Goal: Information Seeking & Learning: Learn about a topic

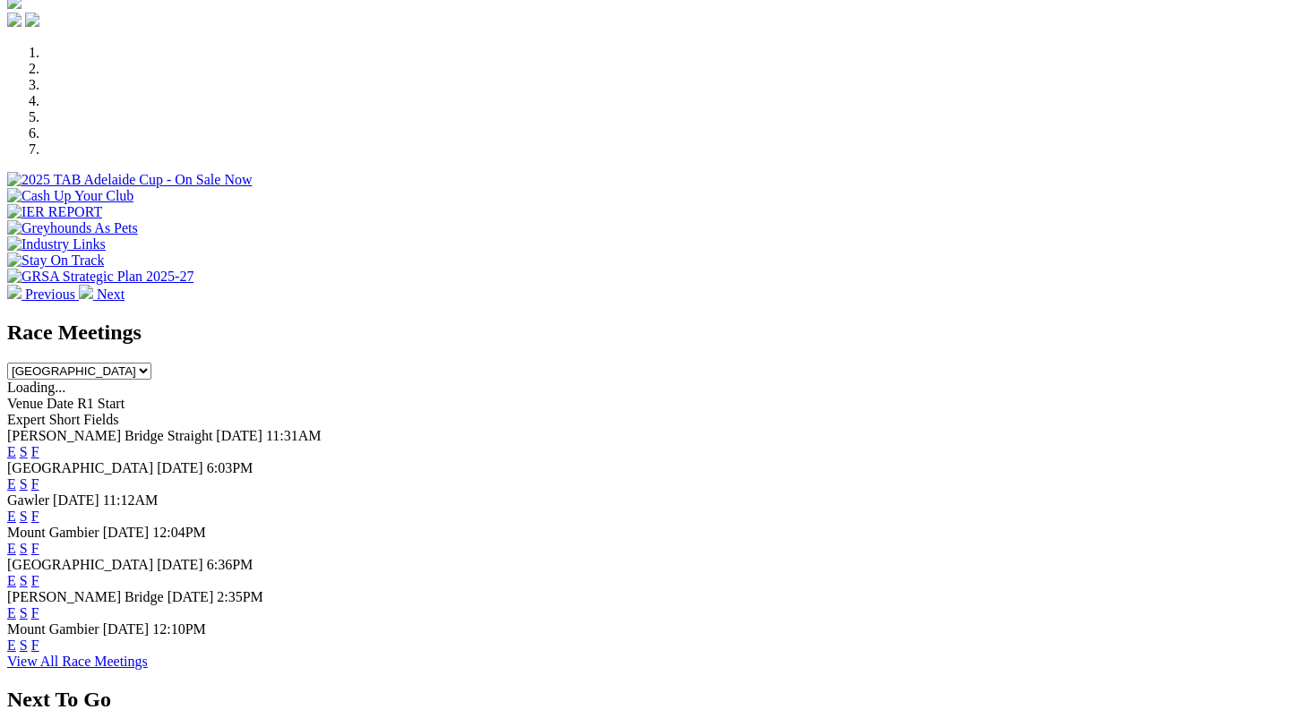
scroll to position [600, 0]
click at [39, 607] on link "F" at bounding box center [35, 614] width 8 height 15
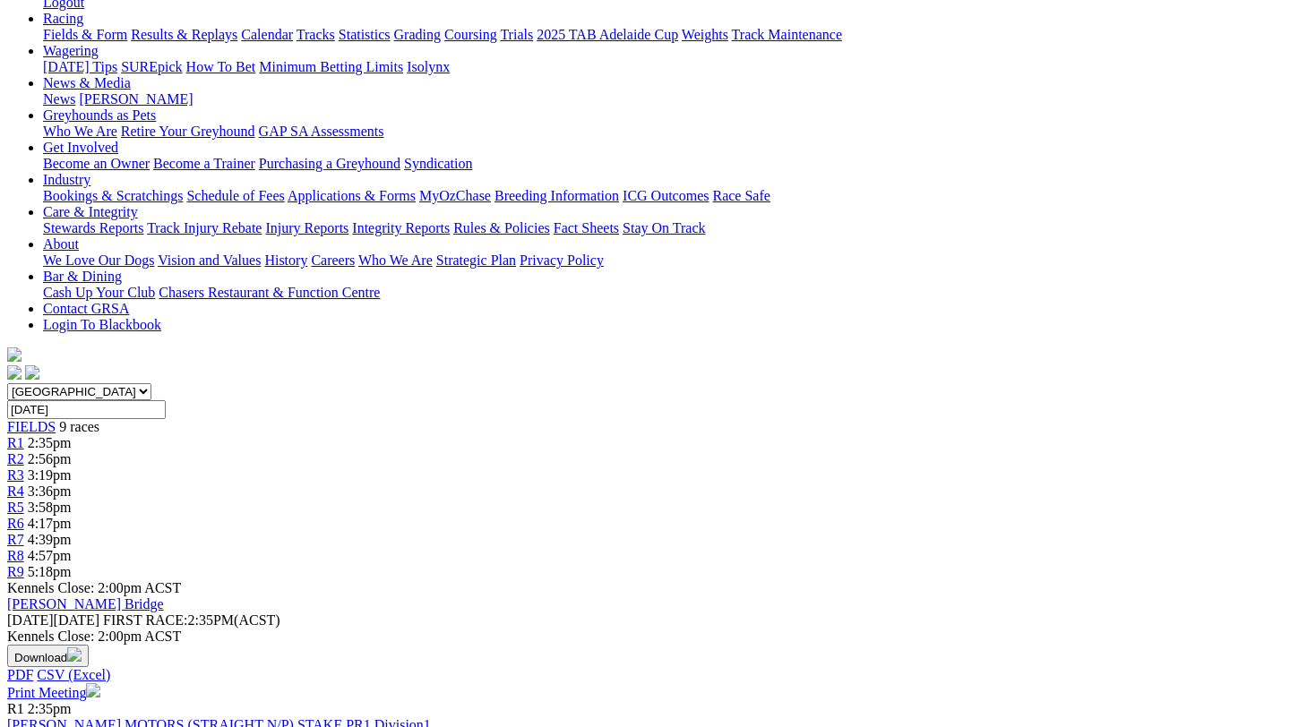
scroll to position [295, 0]
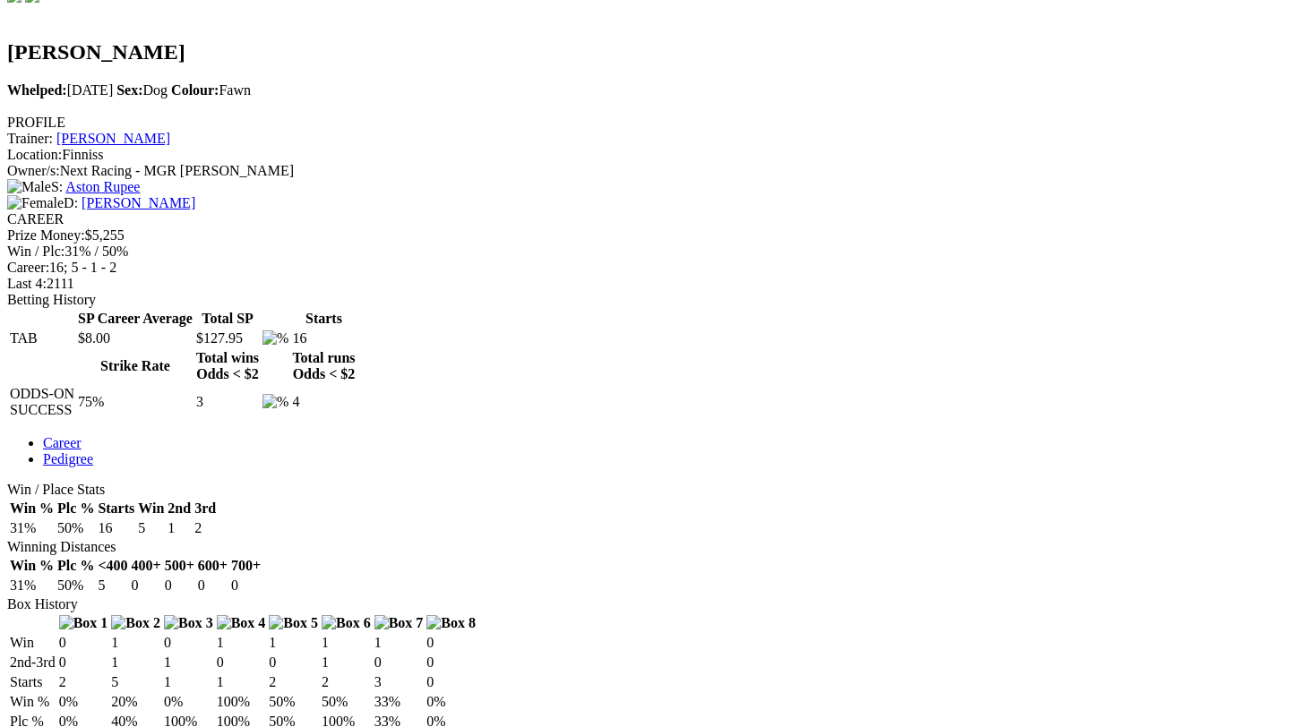
scroll to position [657, 0]
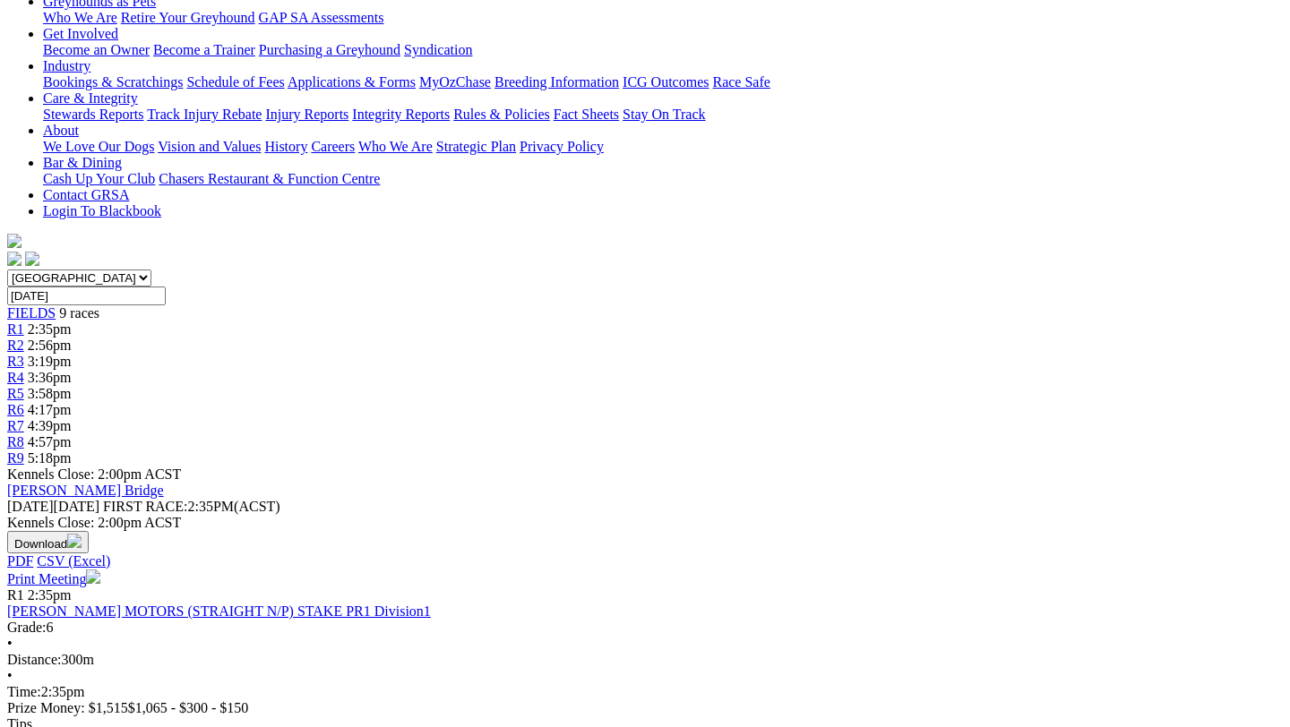
scroll to position [404, 0]
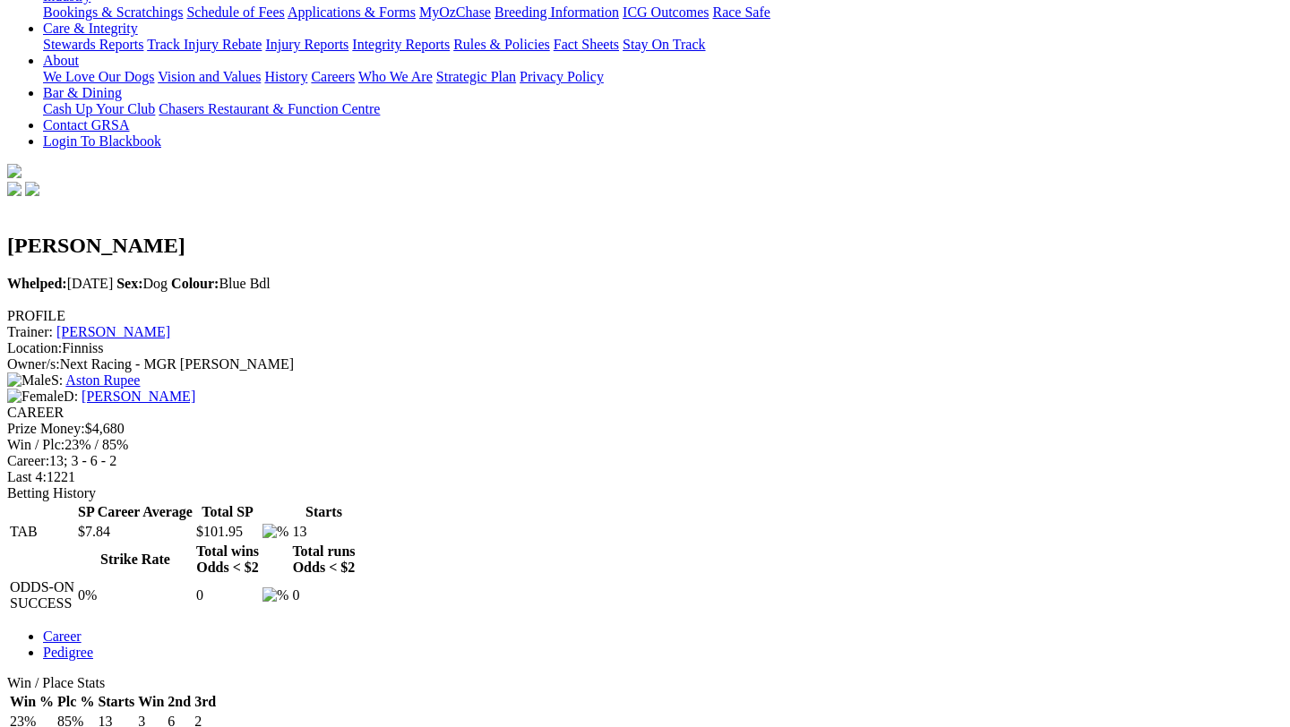
scroll to position [469, 0]
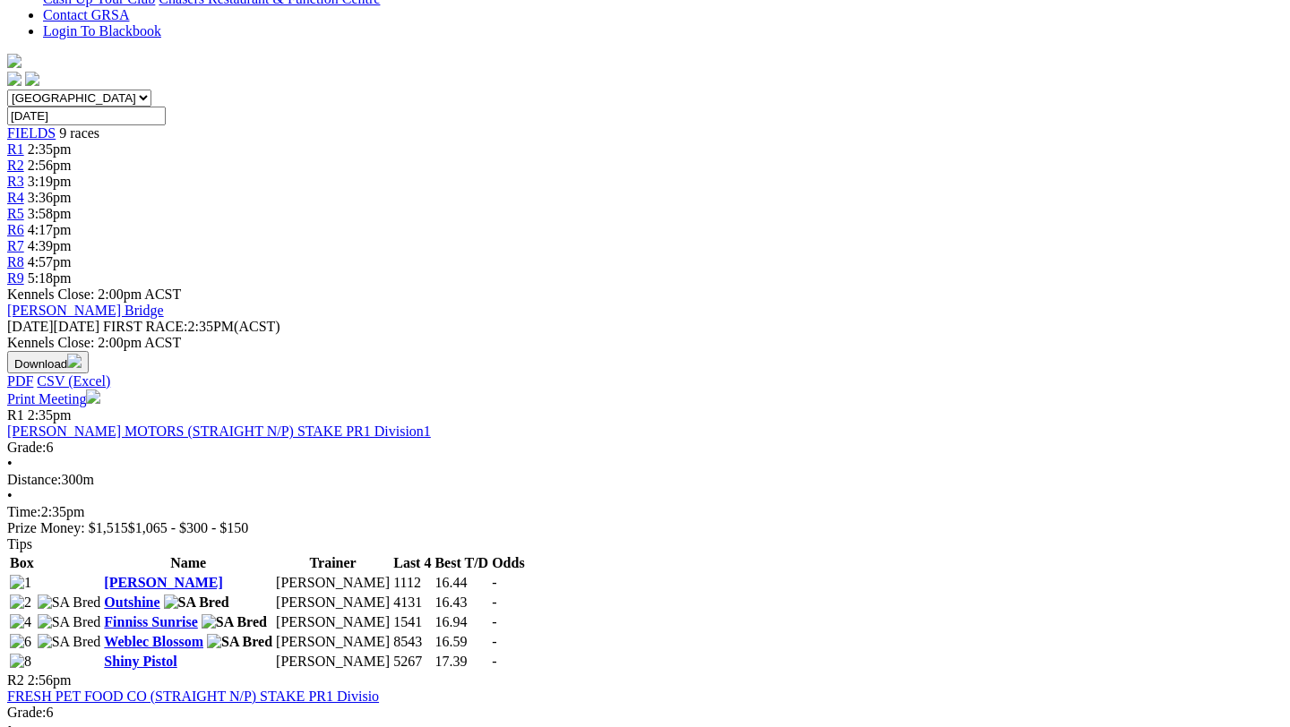
scroll to position [574, 0]
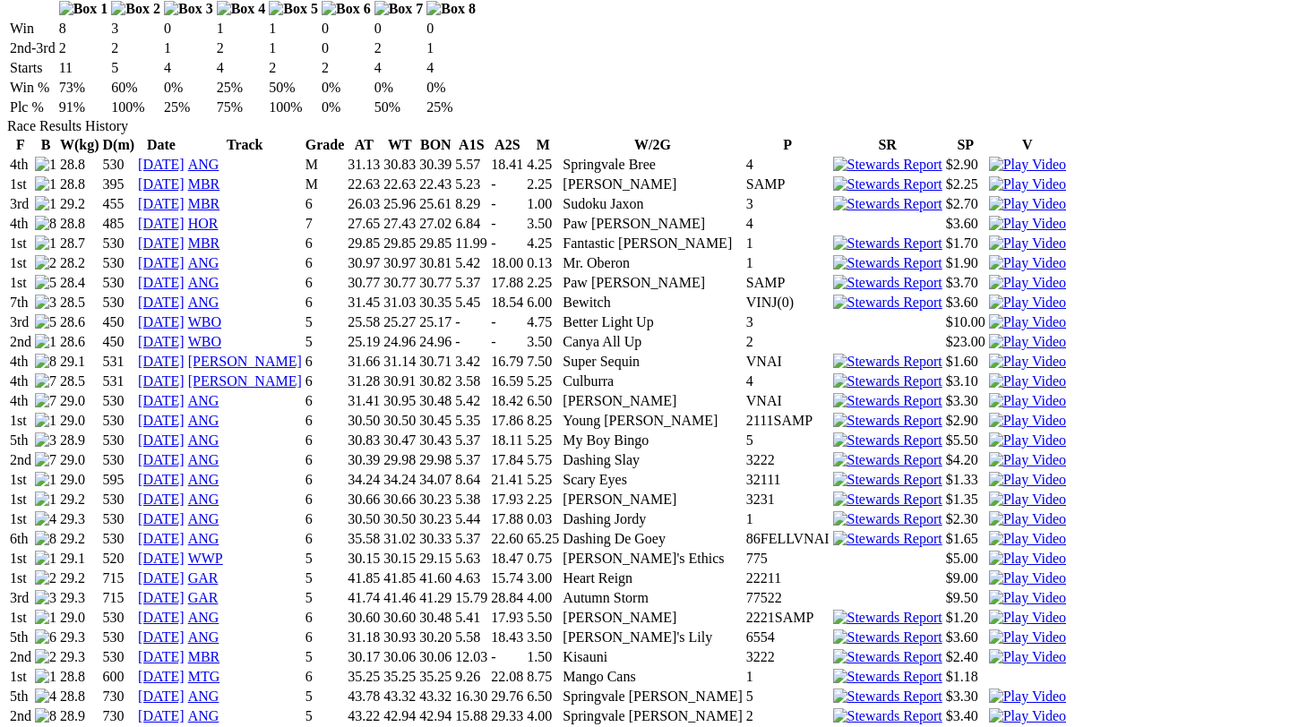
scroll to position [1269, 0]
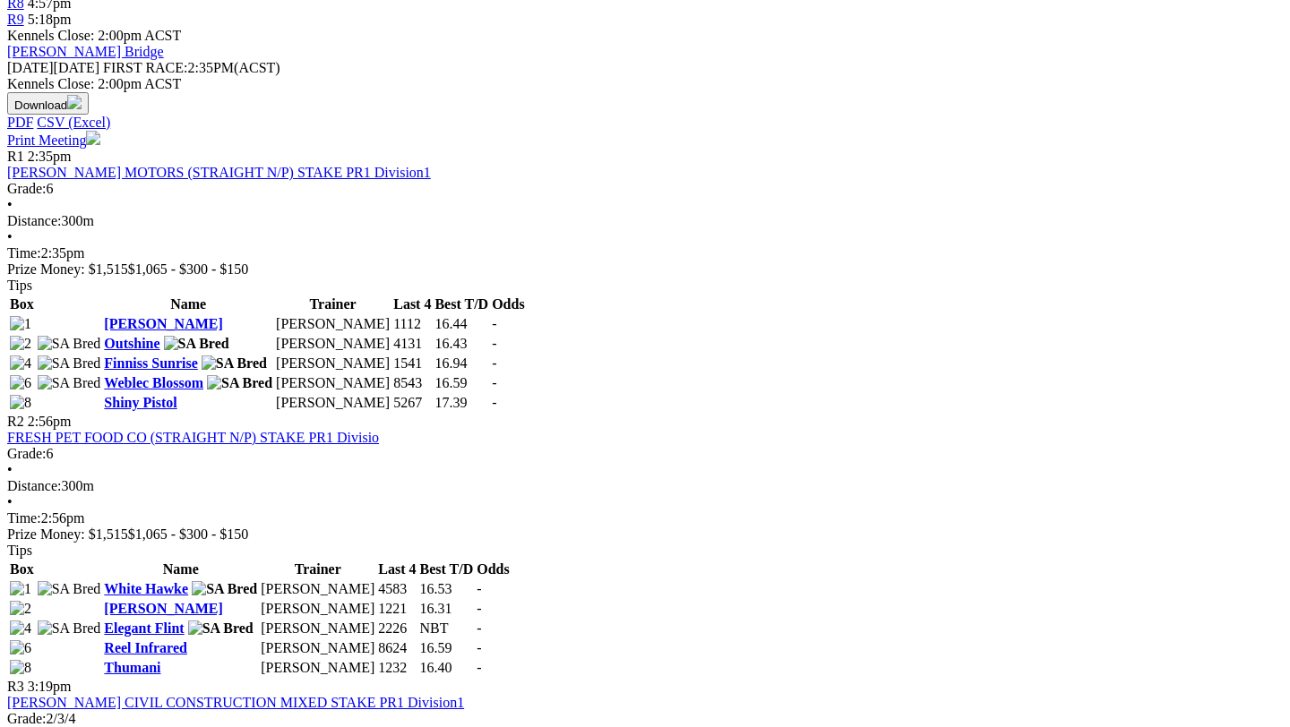
scroll to position [829, 0]
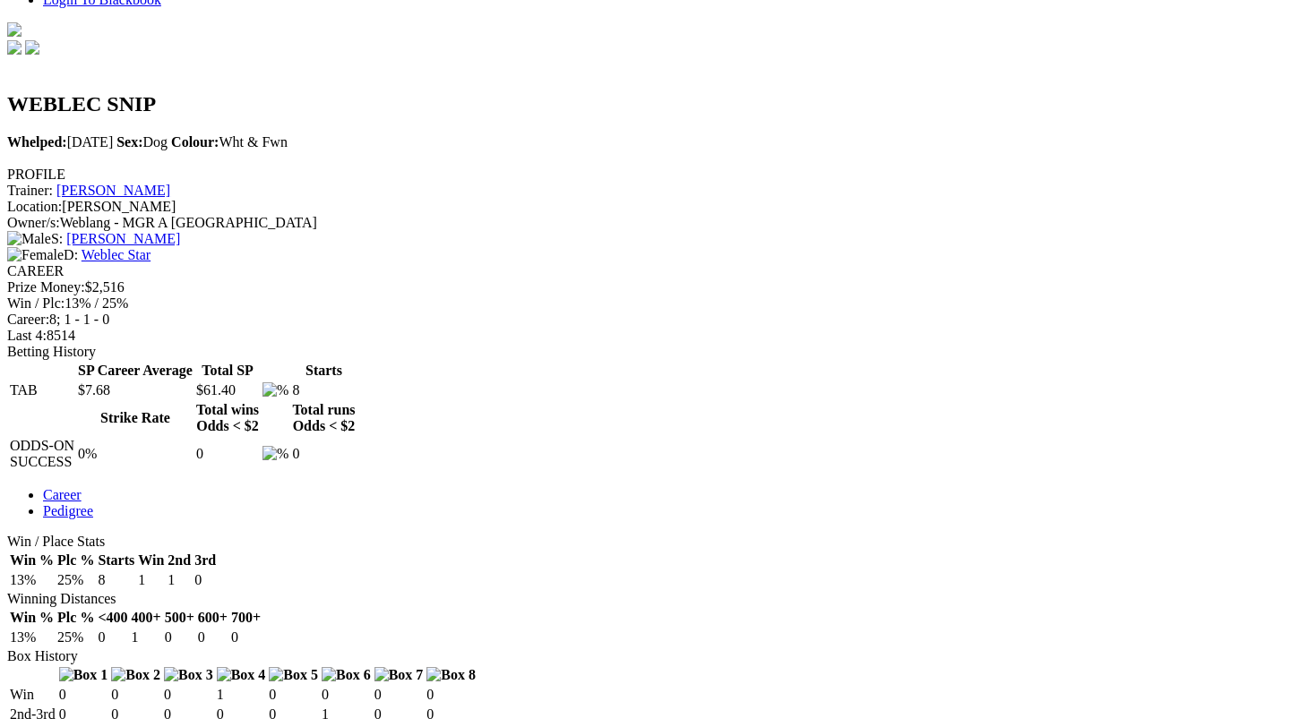
scroll to position [610, 0]
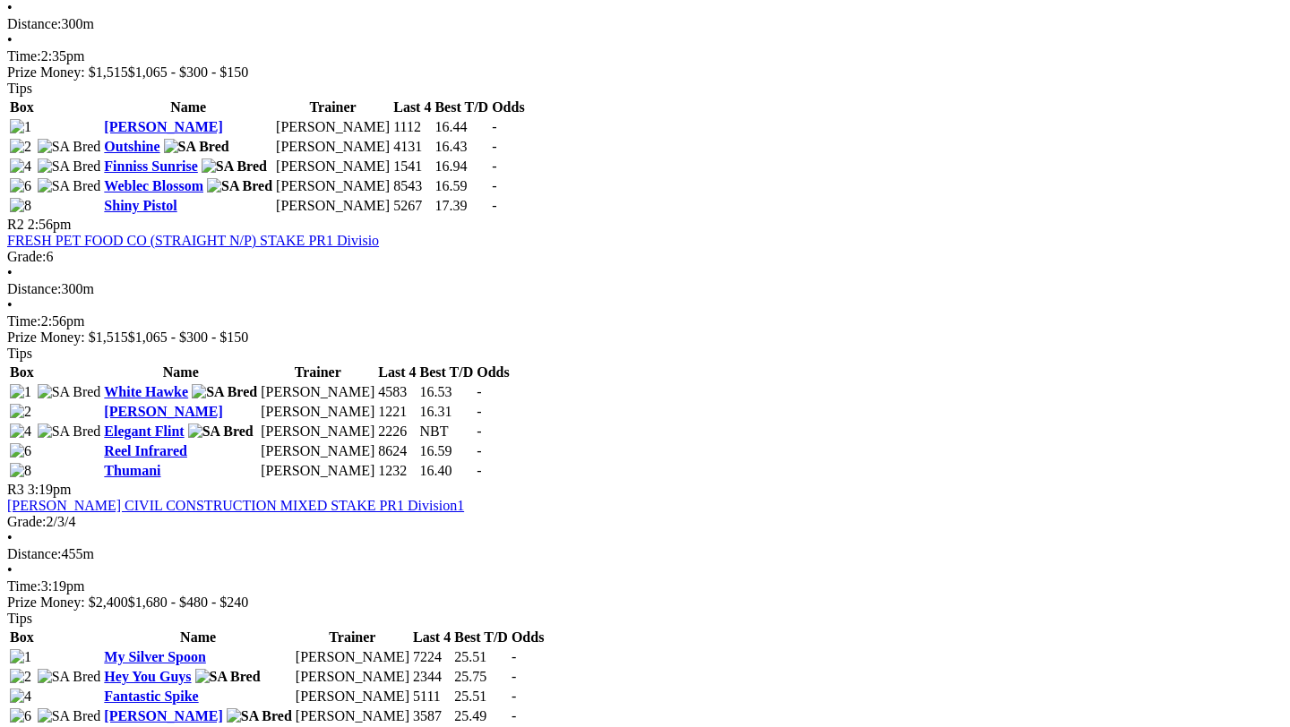
scroll to position [1025, 0]
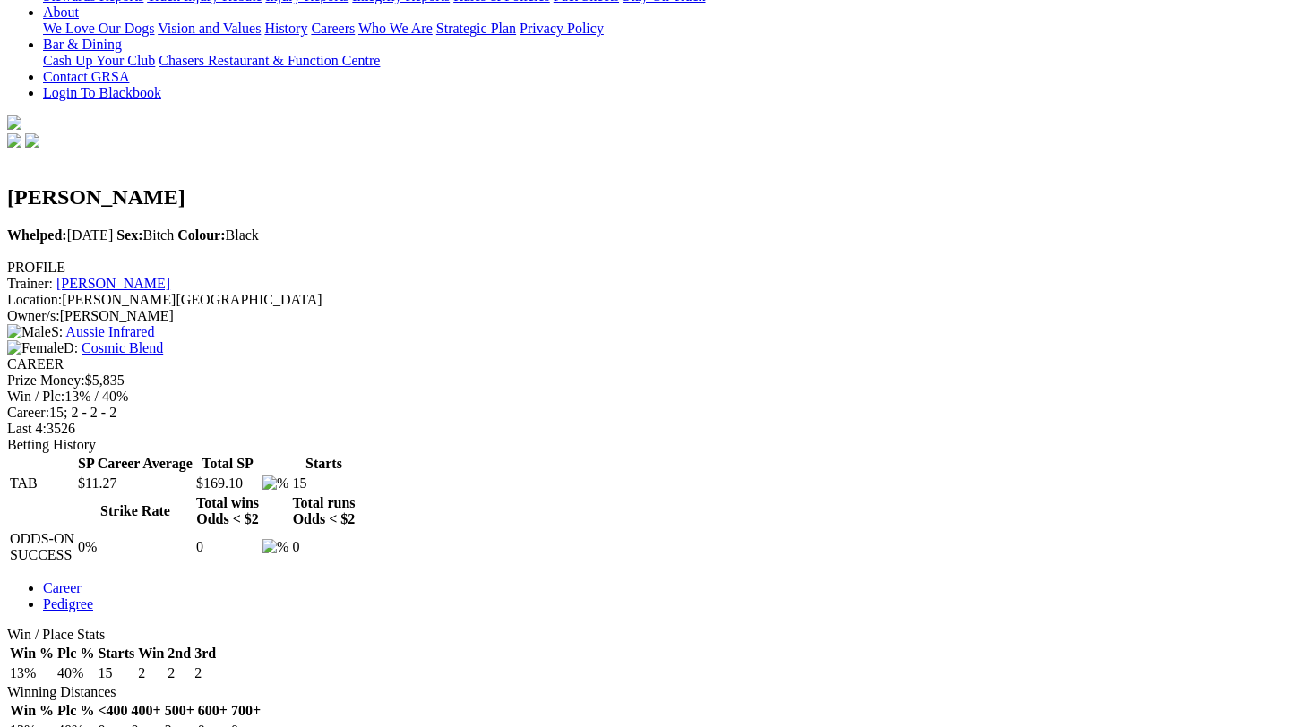
scroll to position [515, 0]
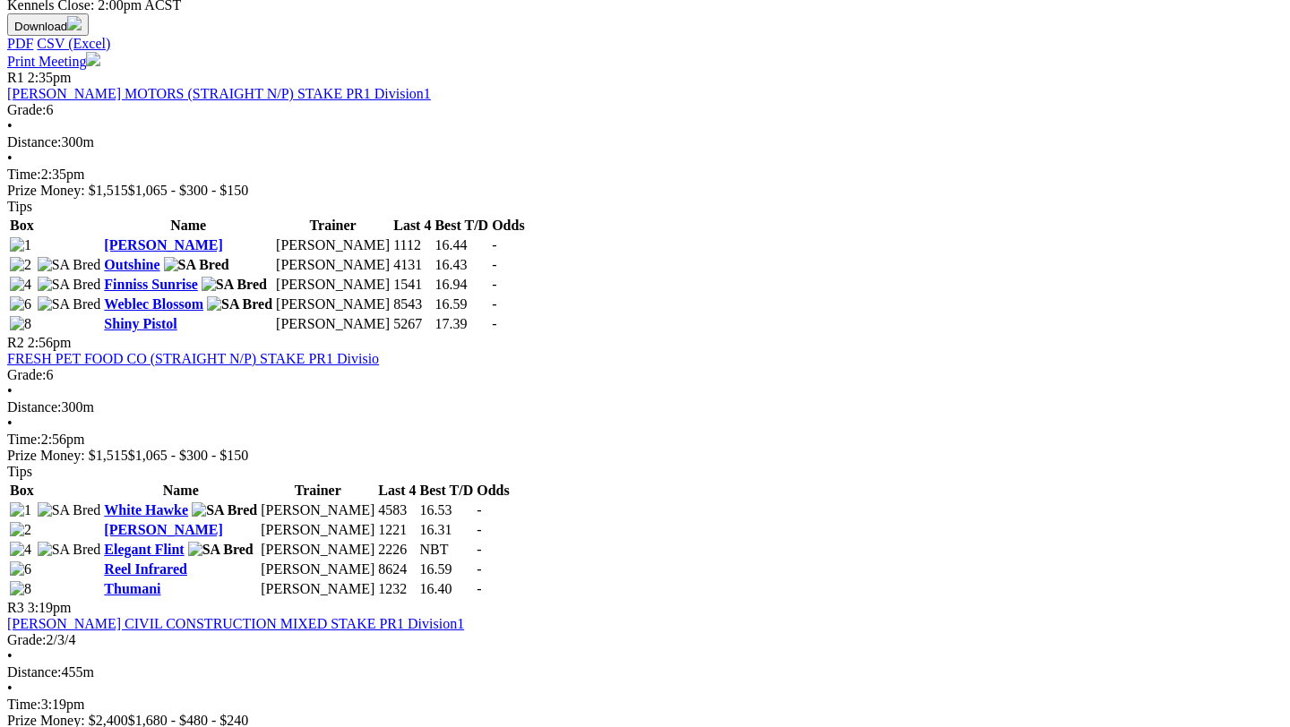
scroll to position [911, 0]
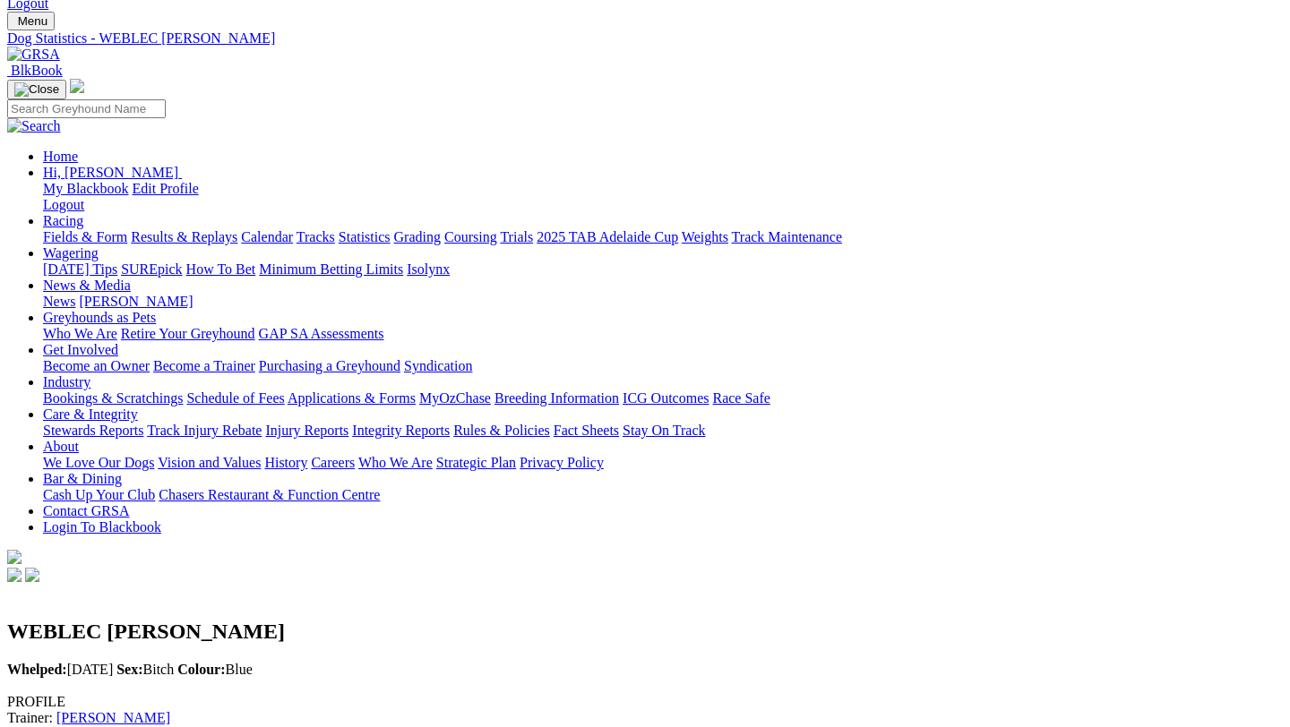
scroll to position [87, 0]
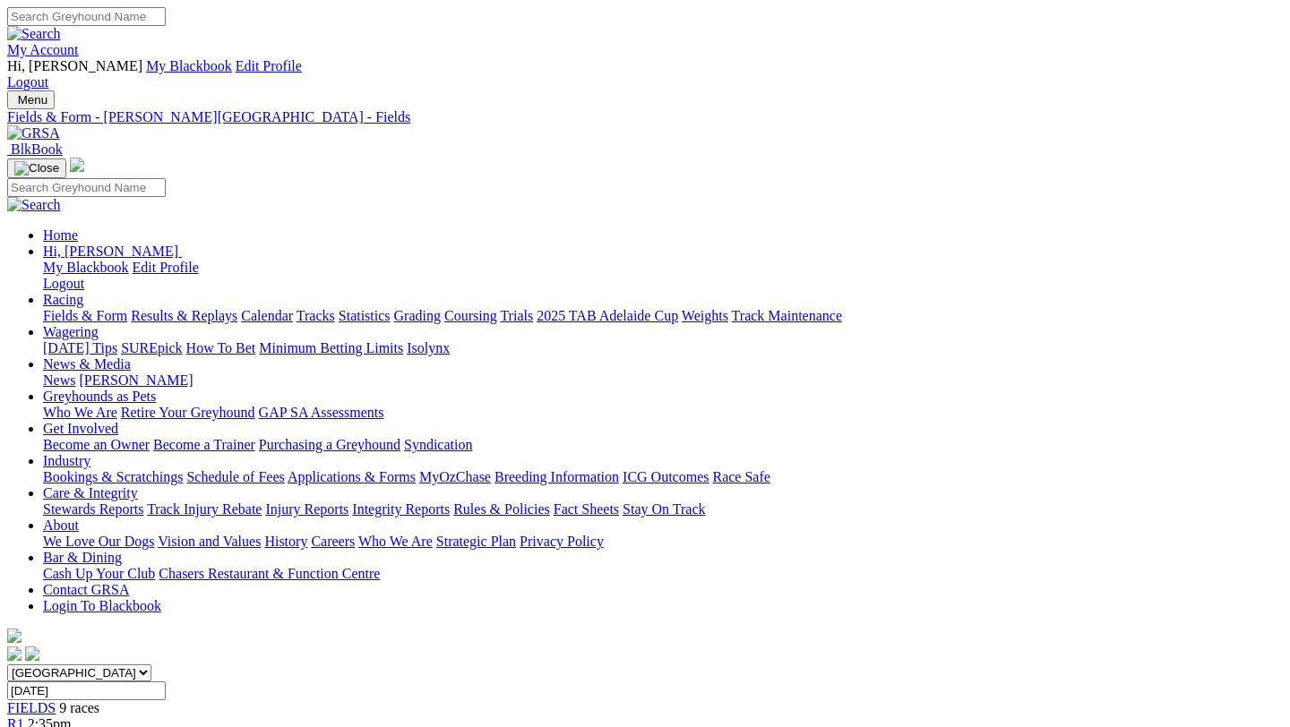
click at [88, 308] on link "Fields & Form" at bounding box center [85, 315] width 84 height 15
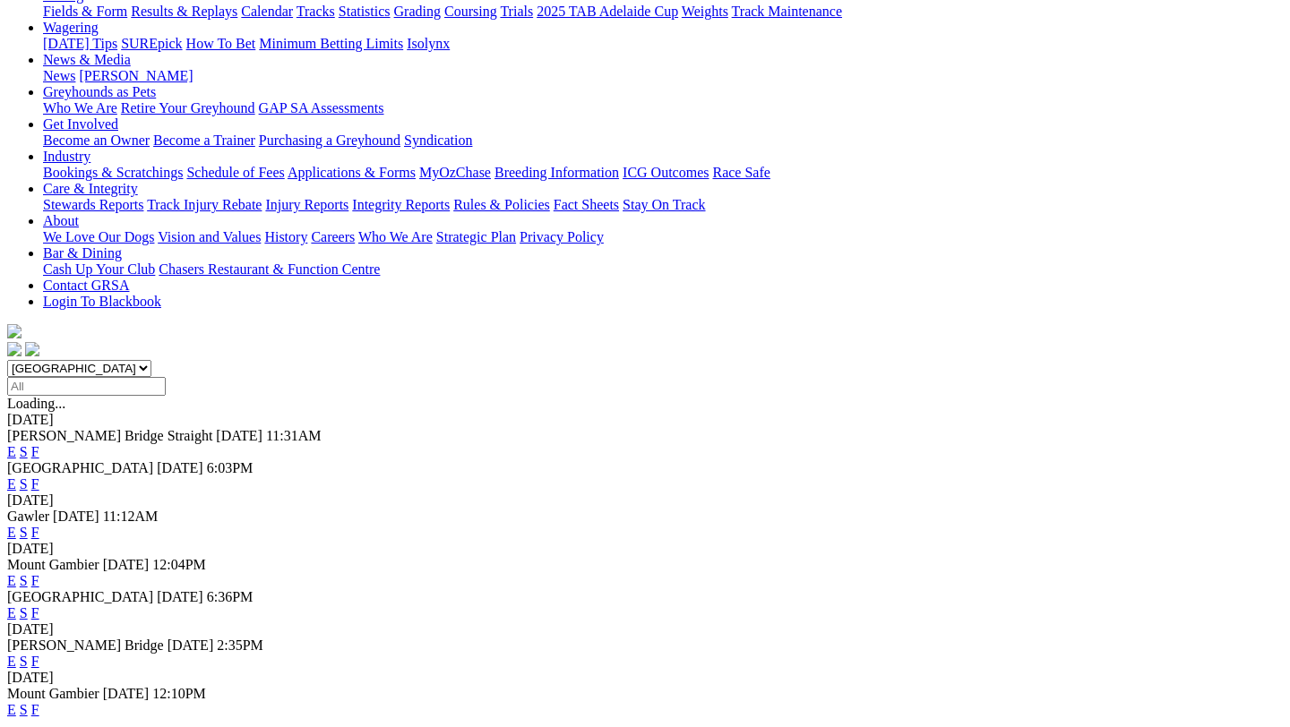
click at [39, 702] on link "F" at bounding box center [35, 709] width 8 height 15
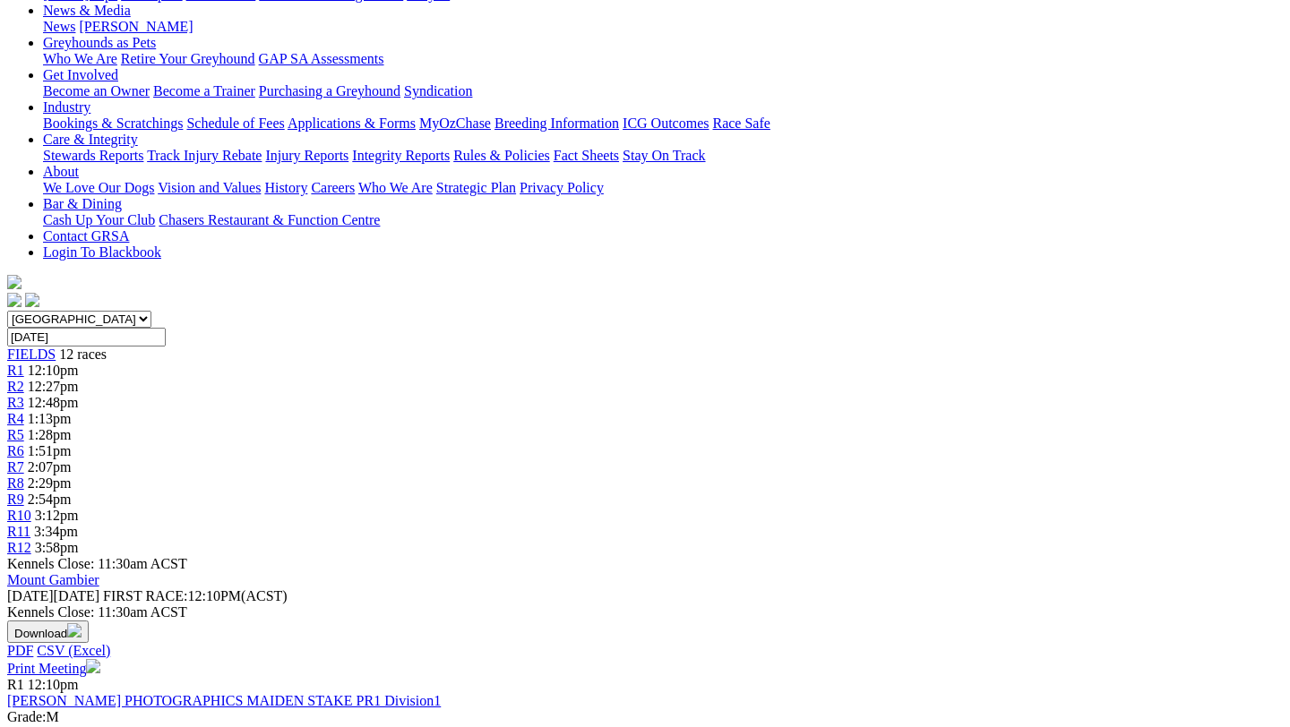
scroll to position [342, 0]
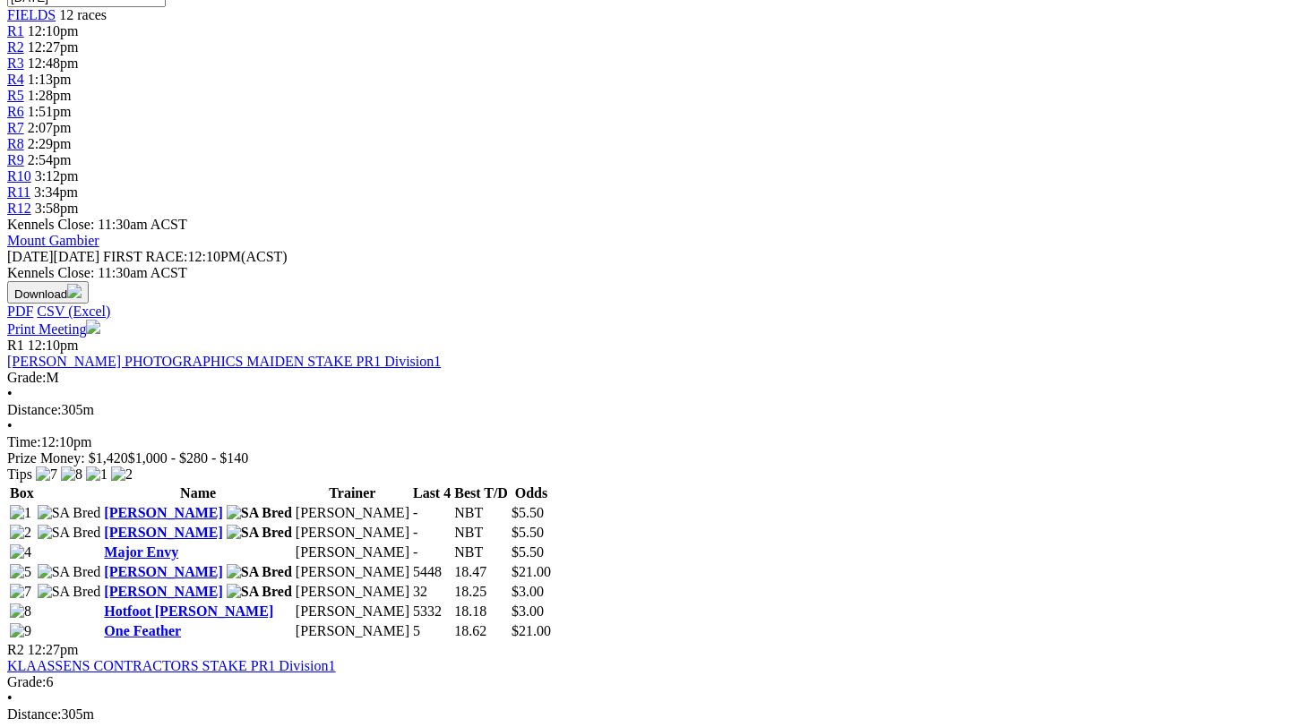
scroll to position [698, 0]
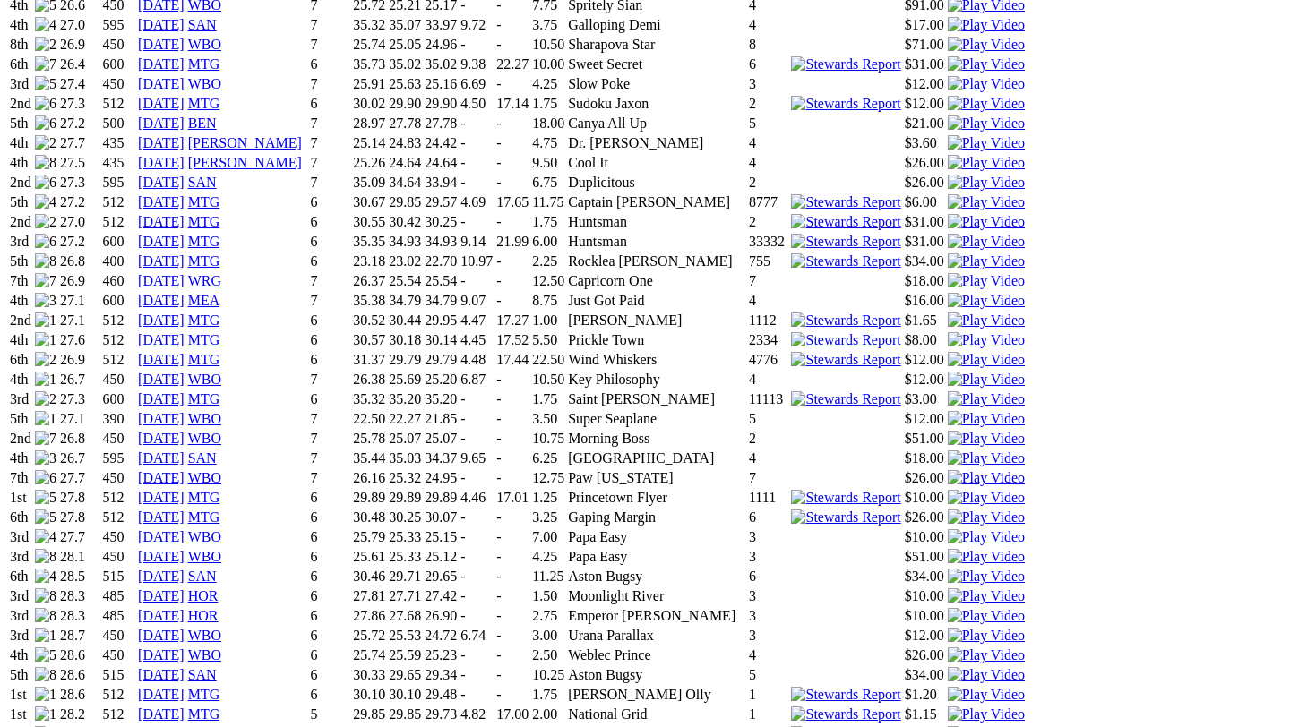
scroll to position [1648, 0]
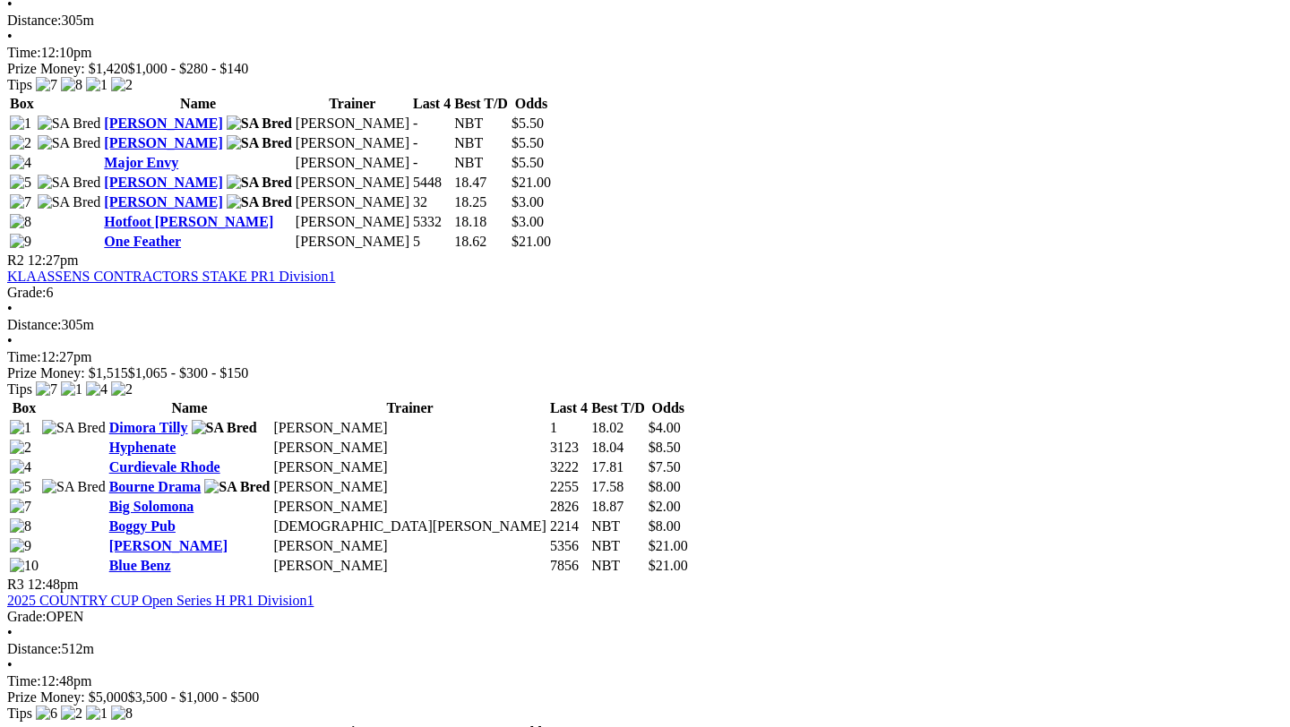
scroll to position [1089, 0]
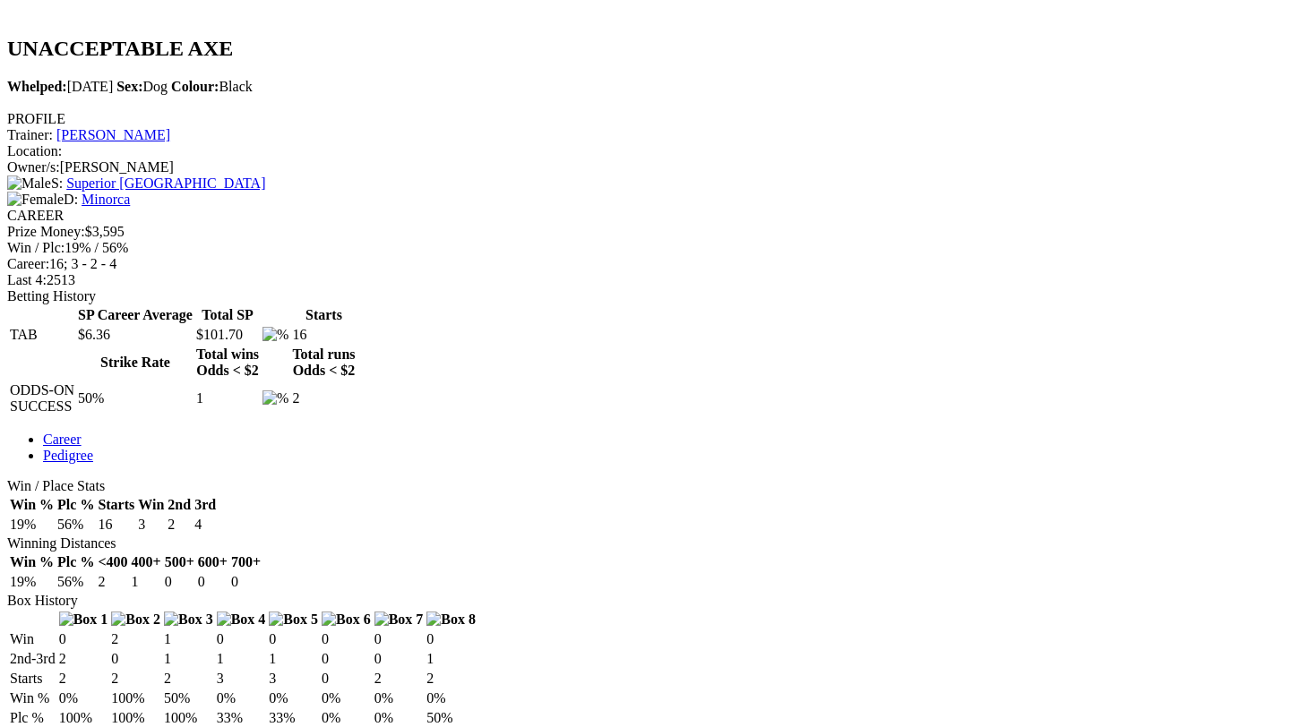
scroll to position [663, 0]
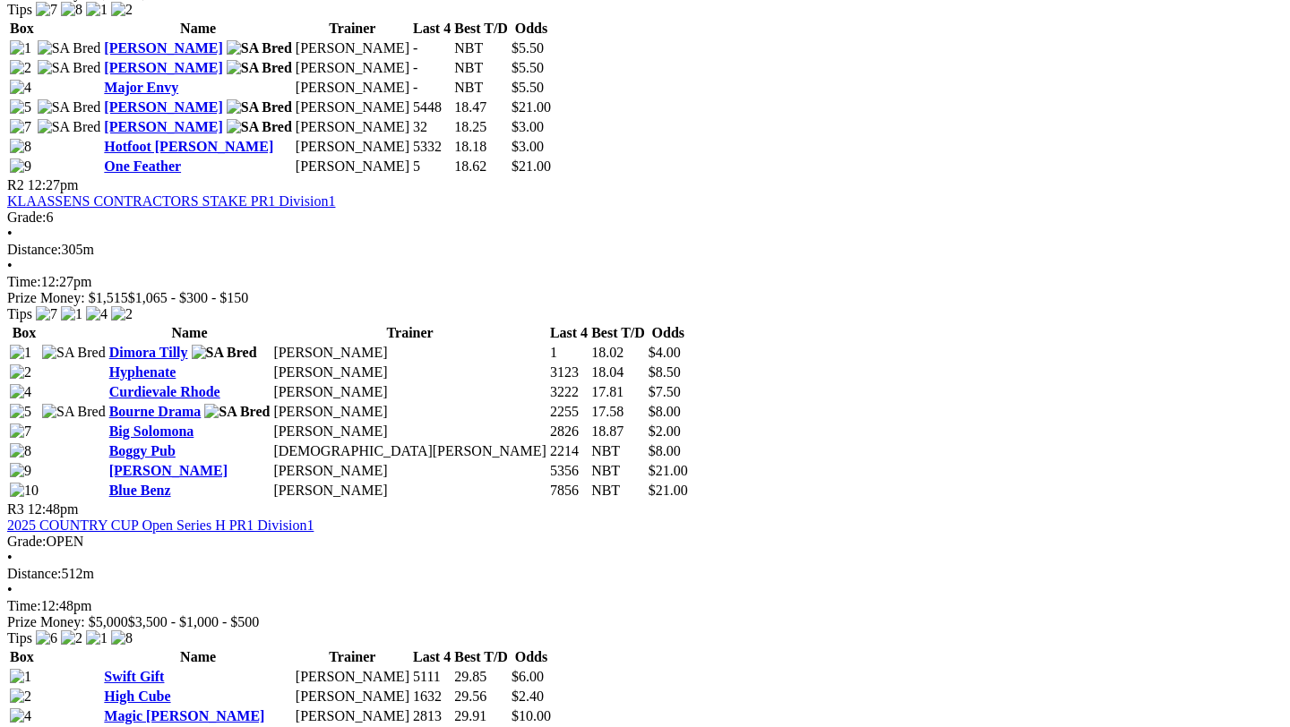
scroll to position [1126, 0]
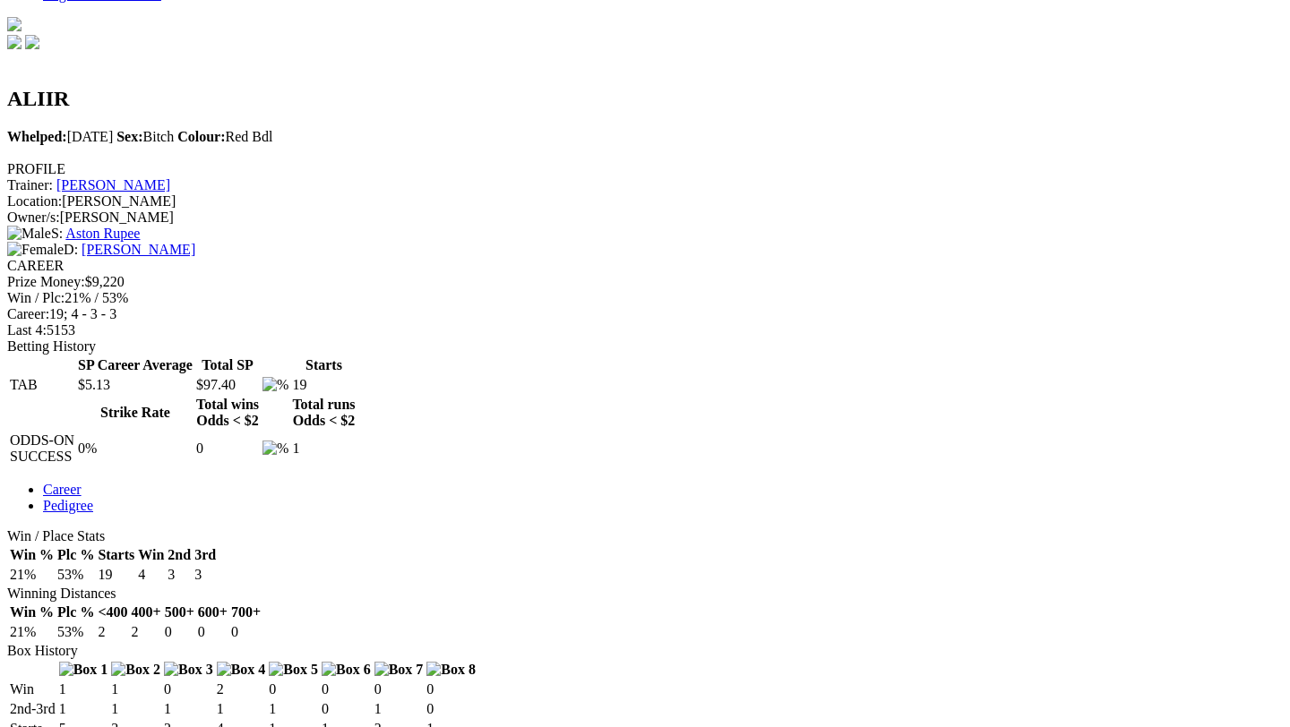
scroll to position [597, 0]
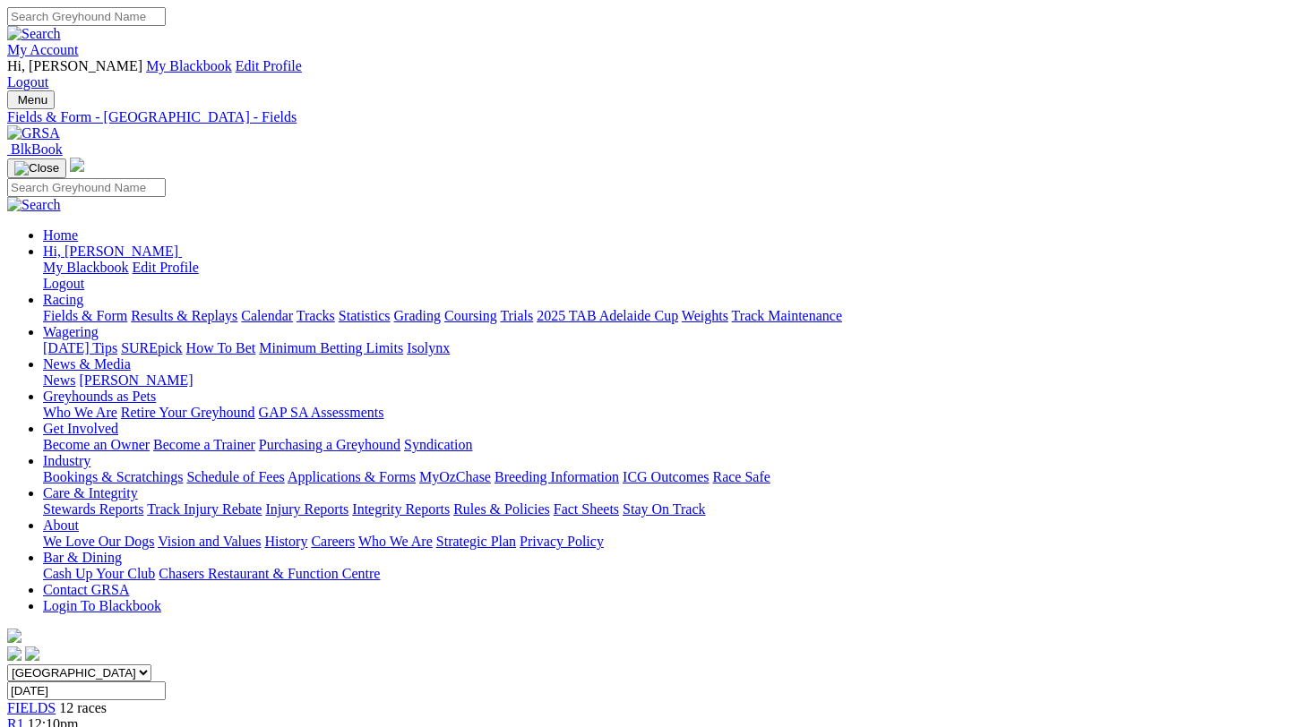
click at [86, 308] on link "Fields & Form" at bounding box center [85, 315] width 84 height 15
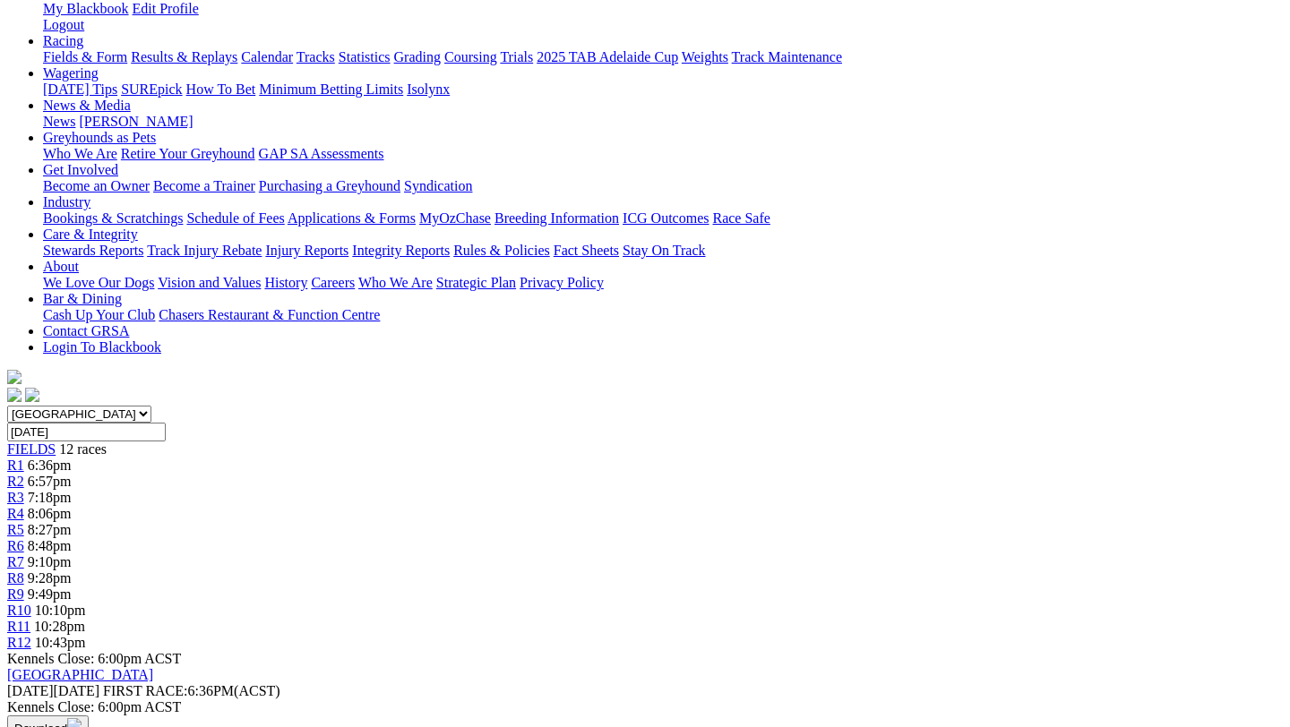
scroll to position [248, 0]
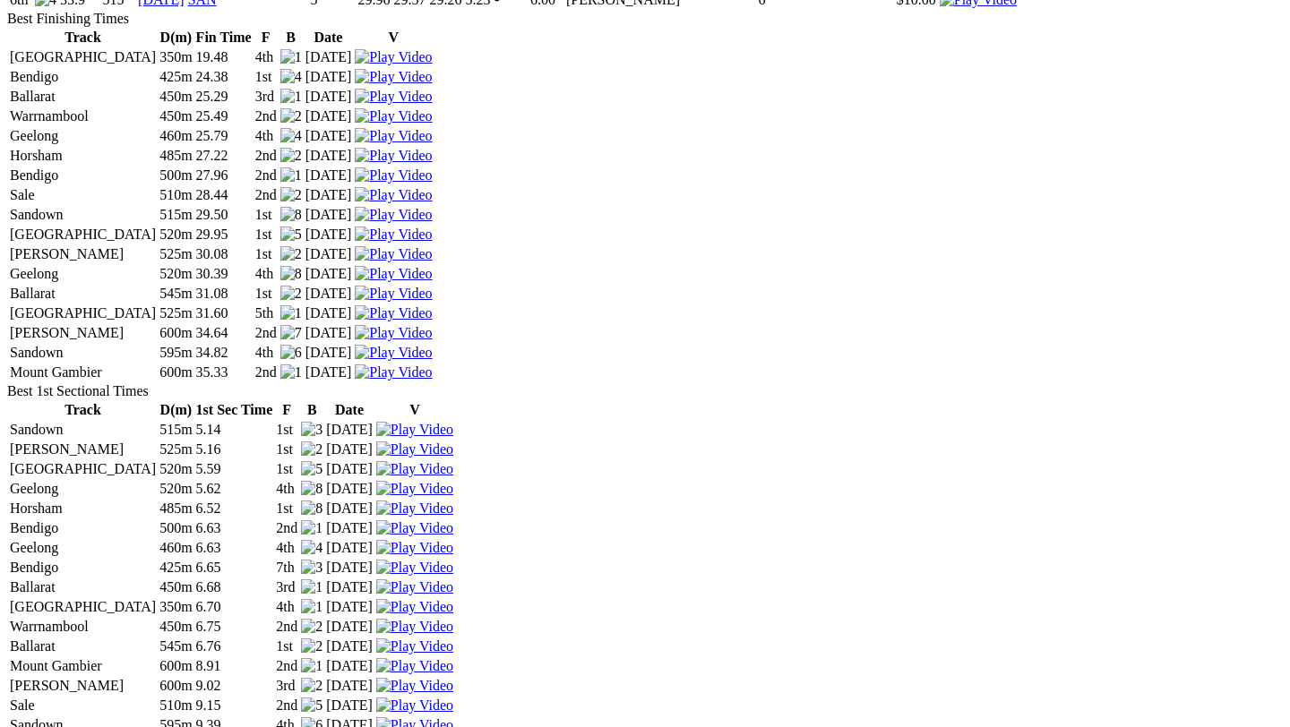
scroll to position [2893, 0]
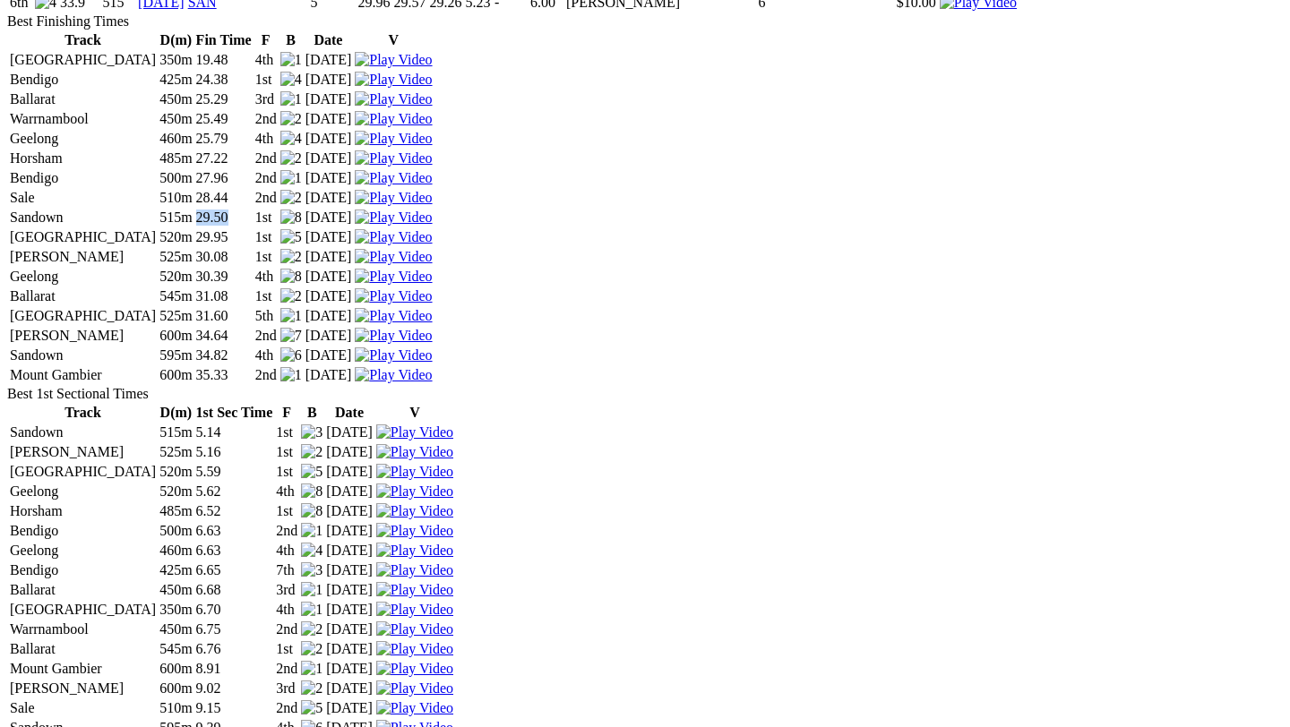
drag, startPoint x: 442, startPoint y: 289, endPoint x: 518, endPoint y: 285, distance: 76.3
click at [434, 227] on tr "Sandown 515m 29.50 1st 11 Feb 24" at bounding box center [221, 218] width 425 height 18
drag, startPoint x: 494, startPoint y: 374, endPoint x: 431, endPoint y: 375, distance: 63.6
click at [431, 266] on tr "Meadows 525m 30.08 1st 18 May 24" at bounding box center [221, 257] width 425 height 18
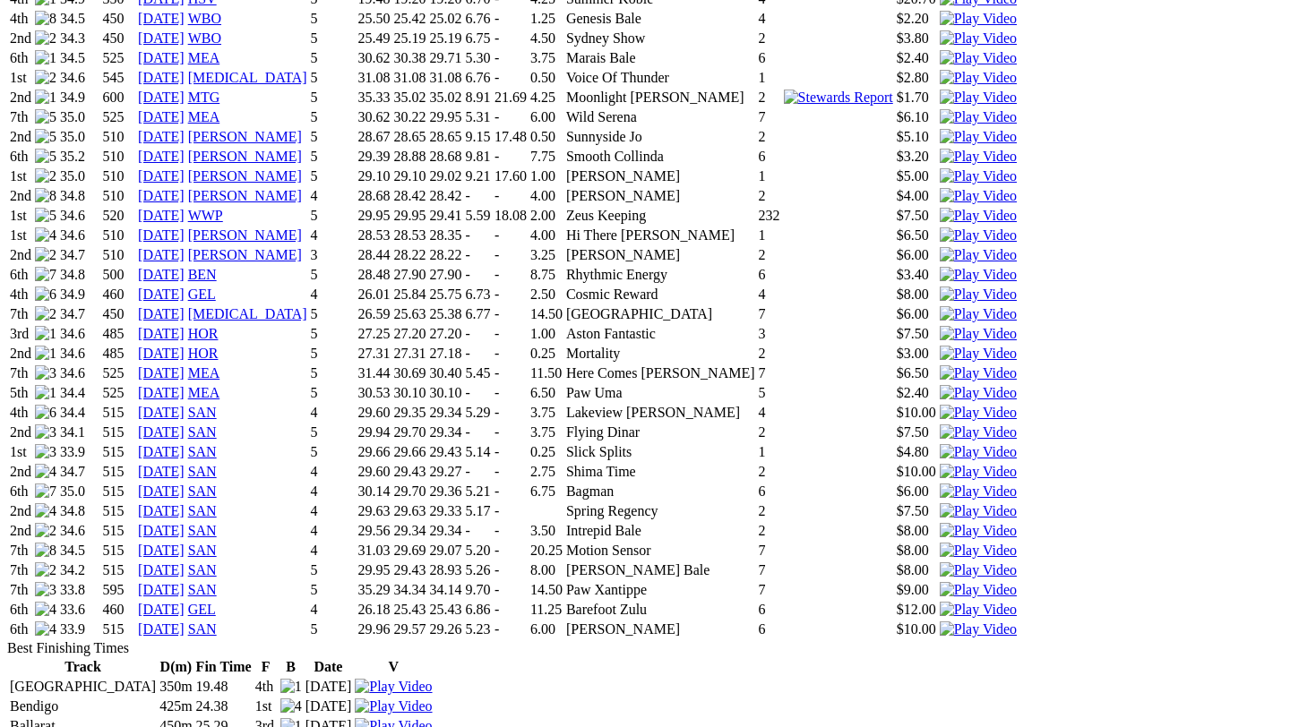
scroll to position [2268, 0]
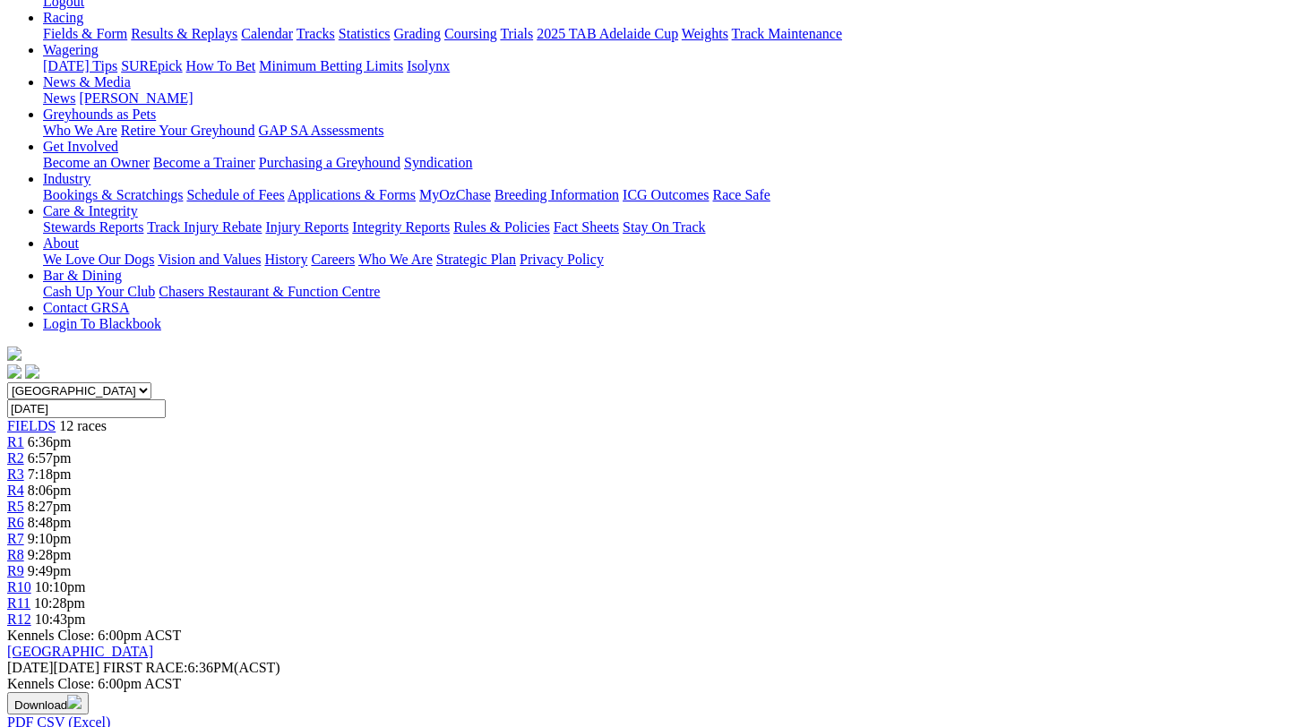
scroll to position [278, 0]
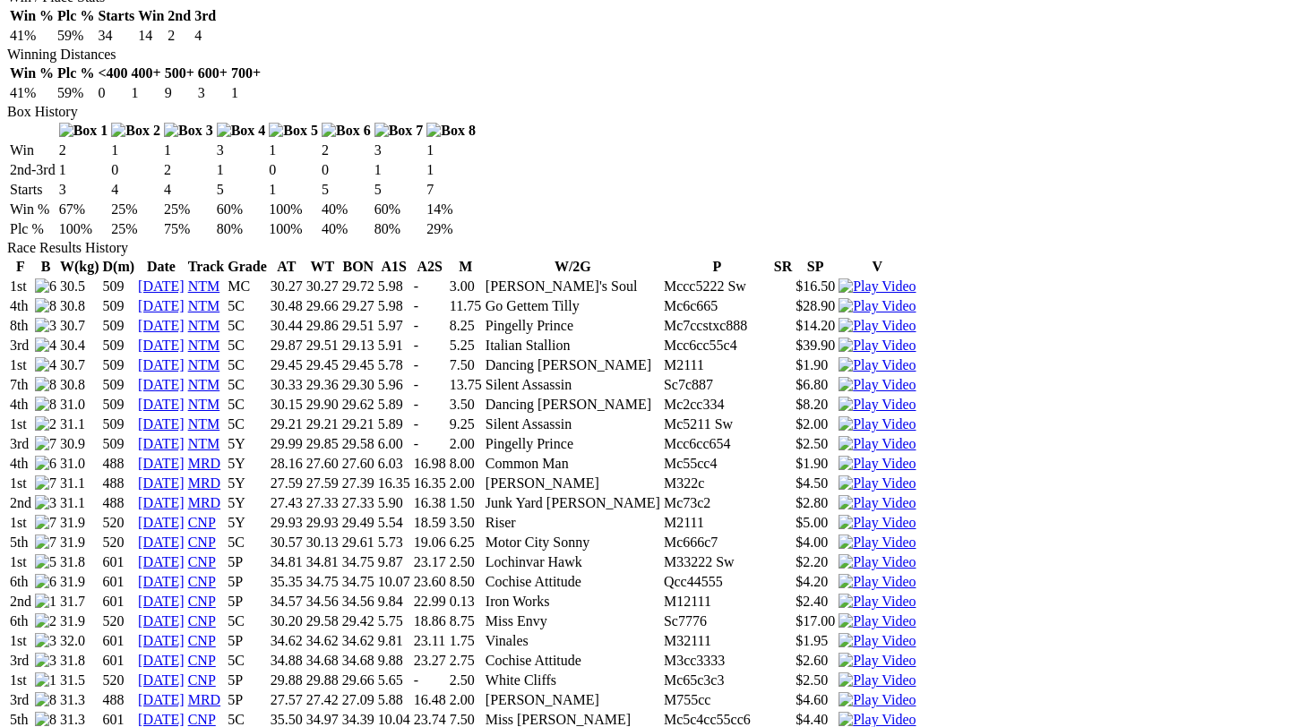
scroll to position [1156, 0]
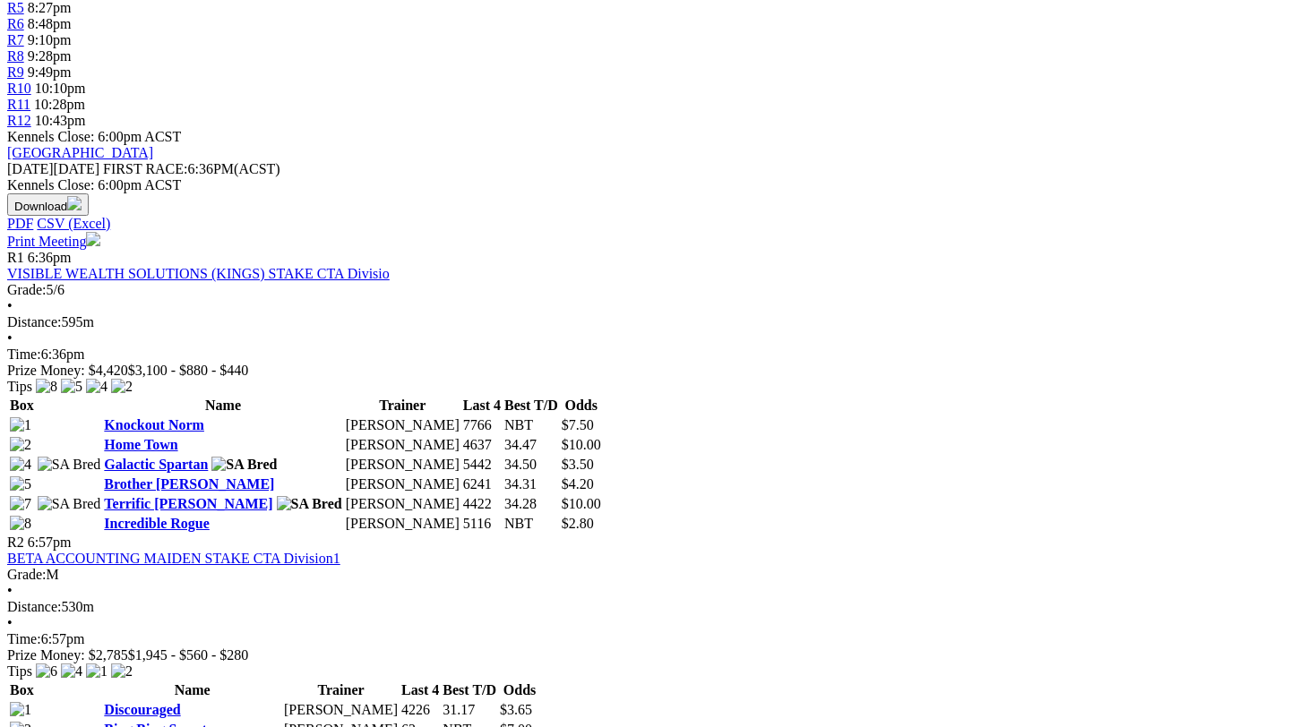
scroll to position [782, 0]
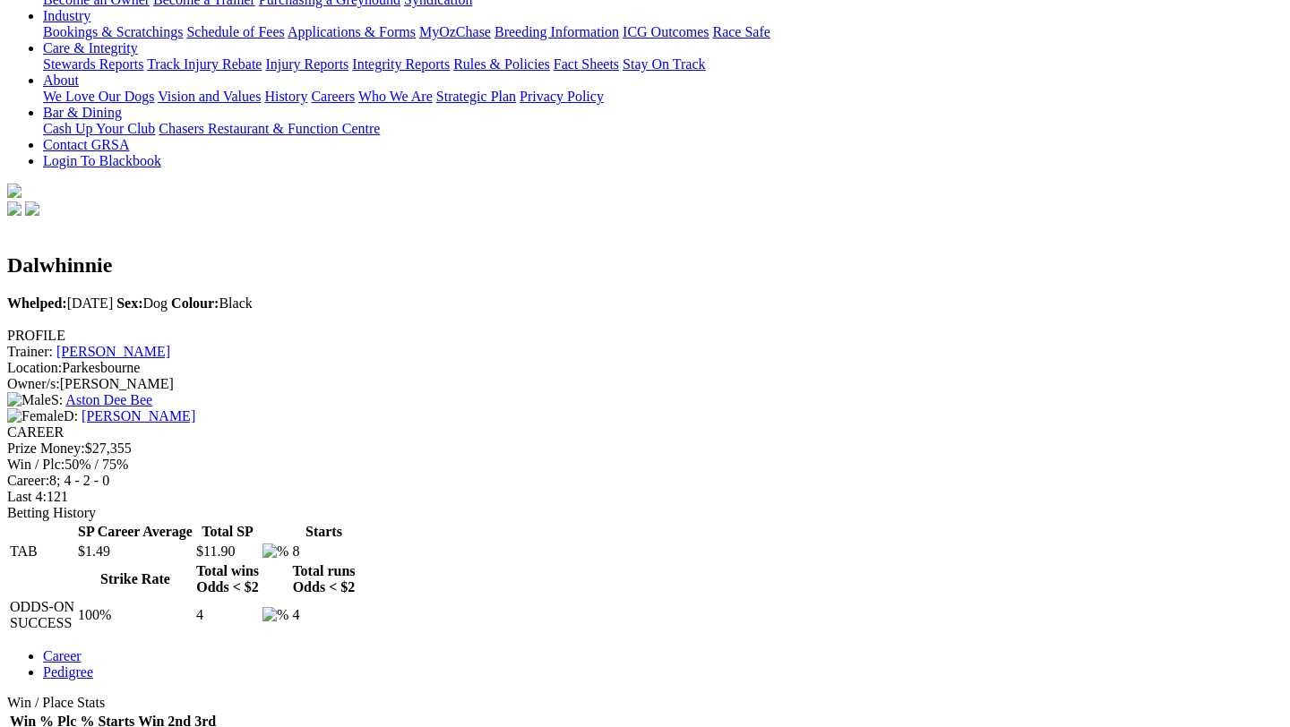
scroll to position [443, 0]
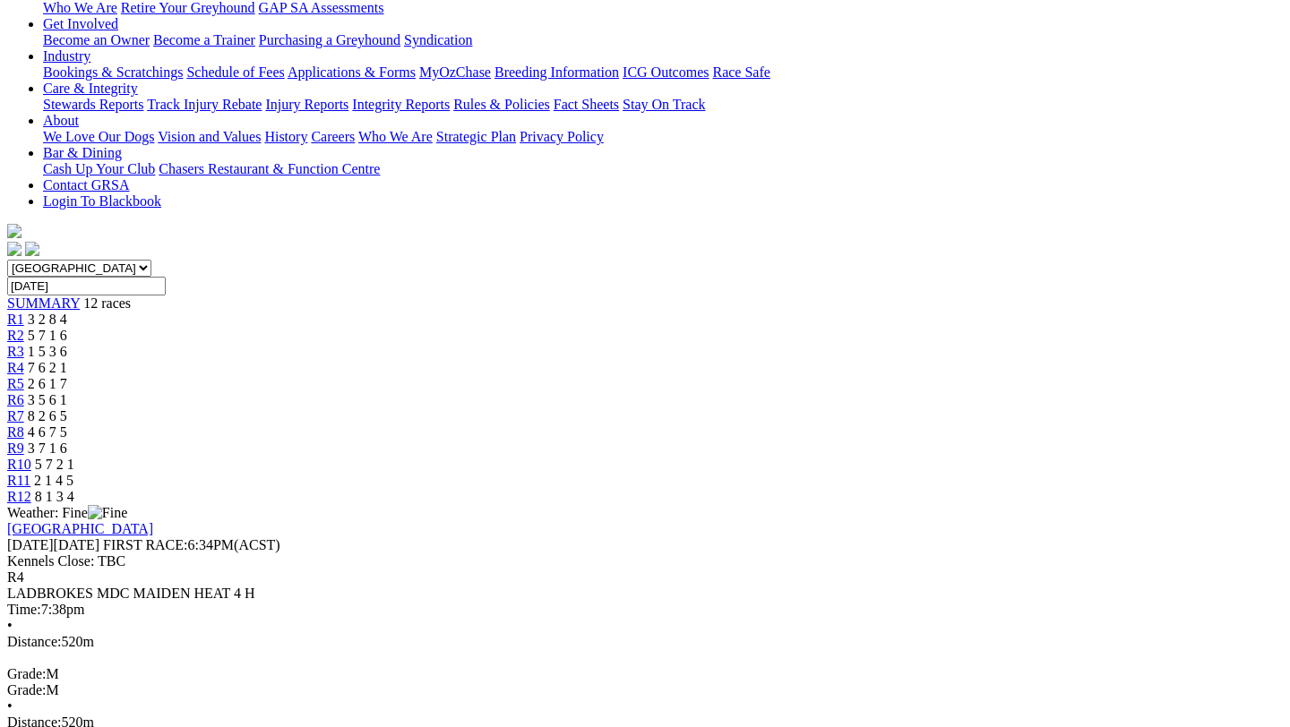
scroll to position [408, 0]
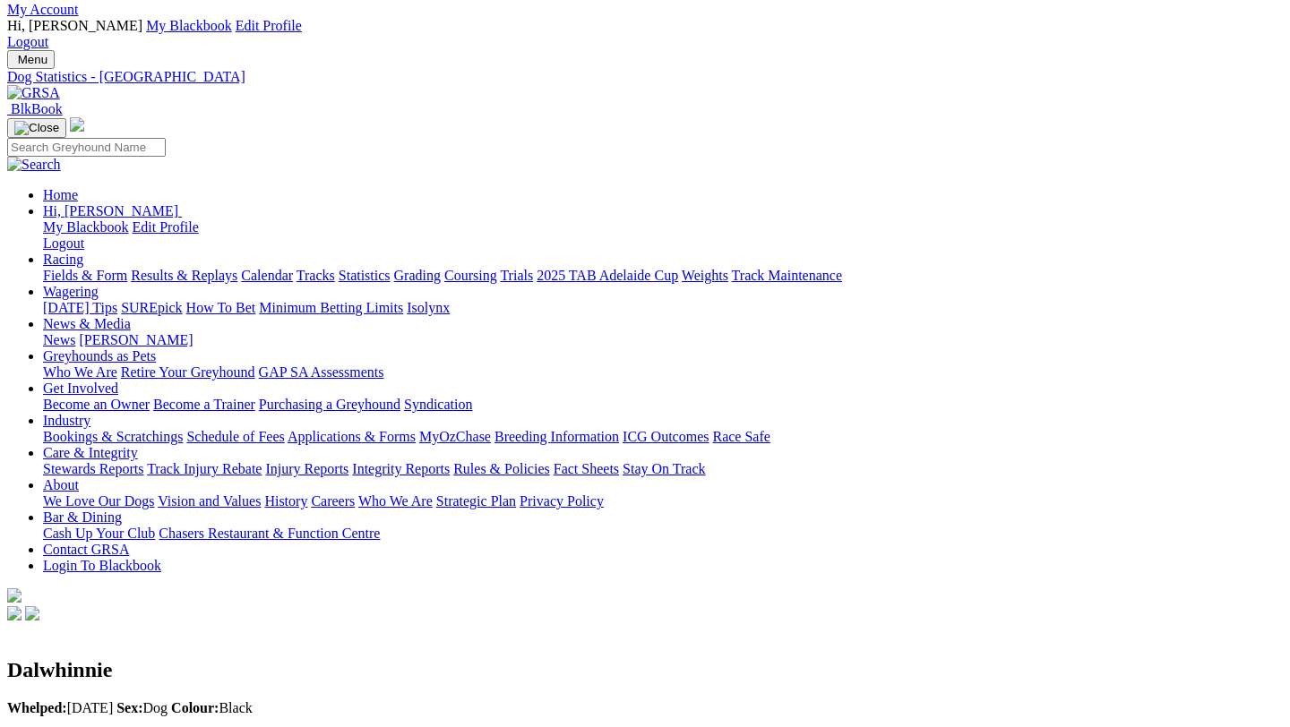
scroll to position [44, 0]
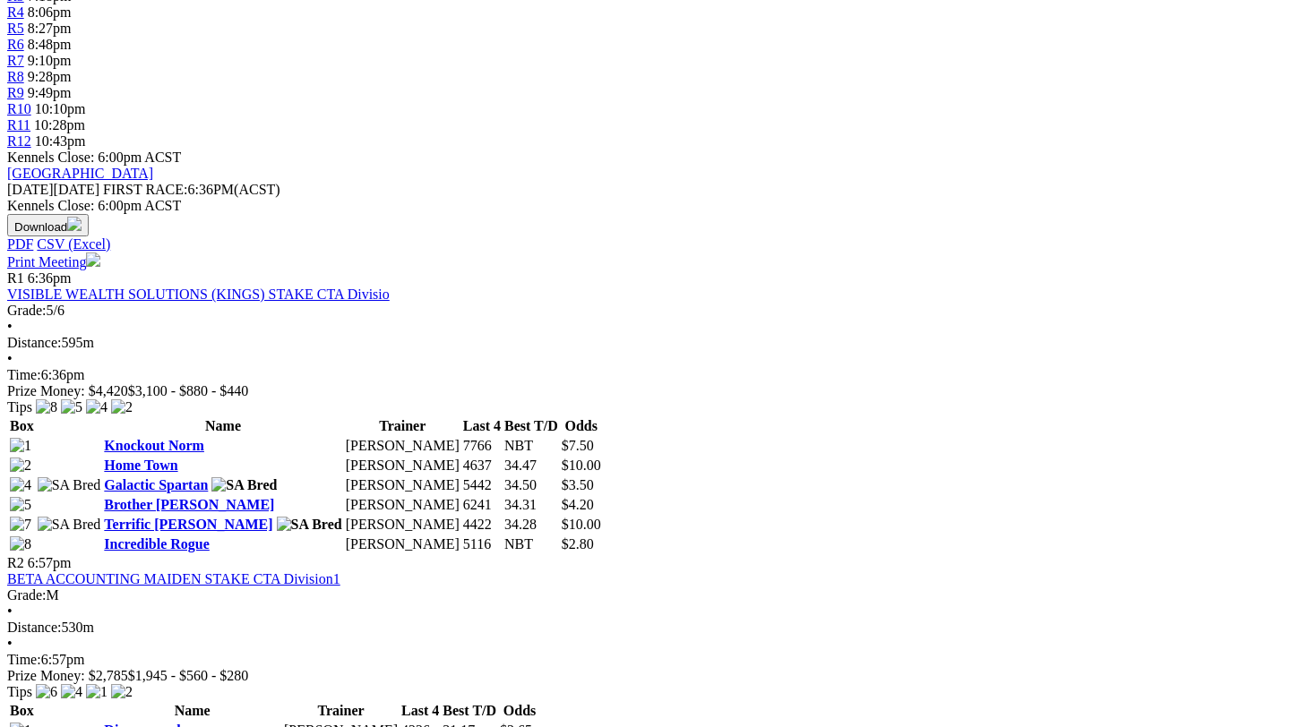
scroll to position [748, 0]
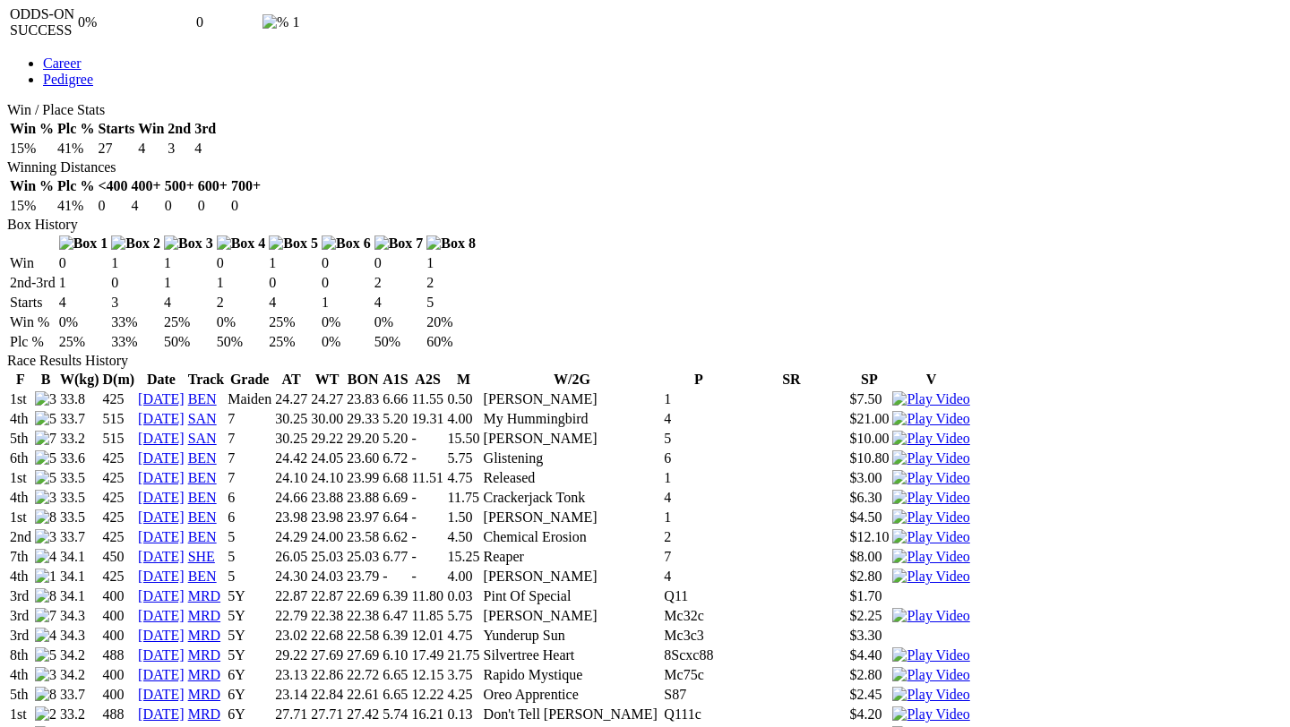
scroll to position [1028, 0]
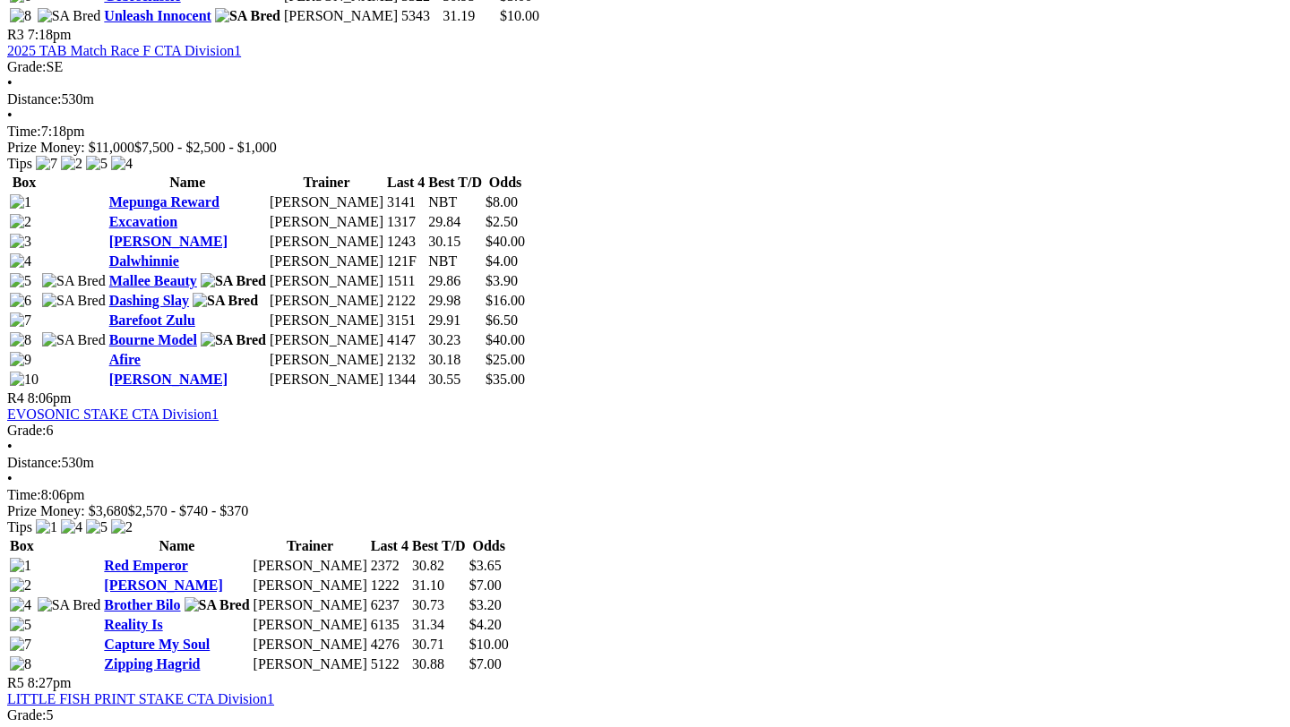
scroll to position [1537, 0]
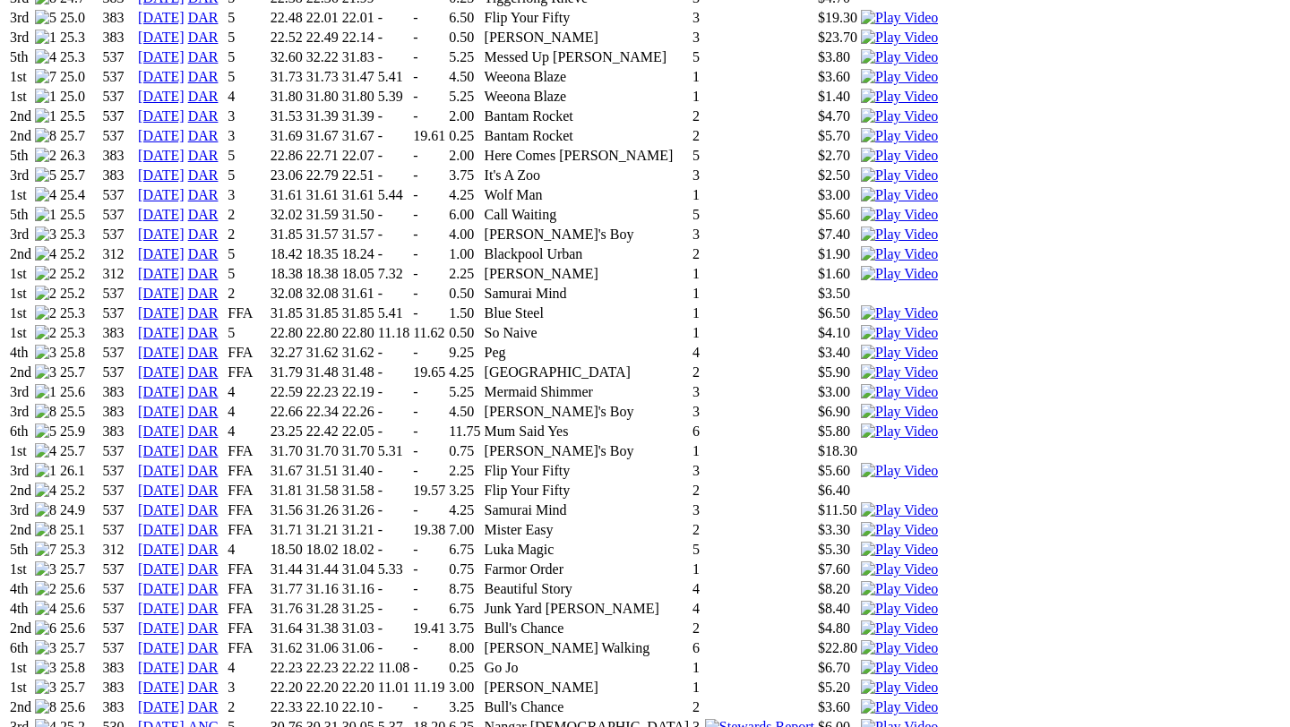
scroll to position [1500, 0]
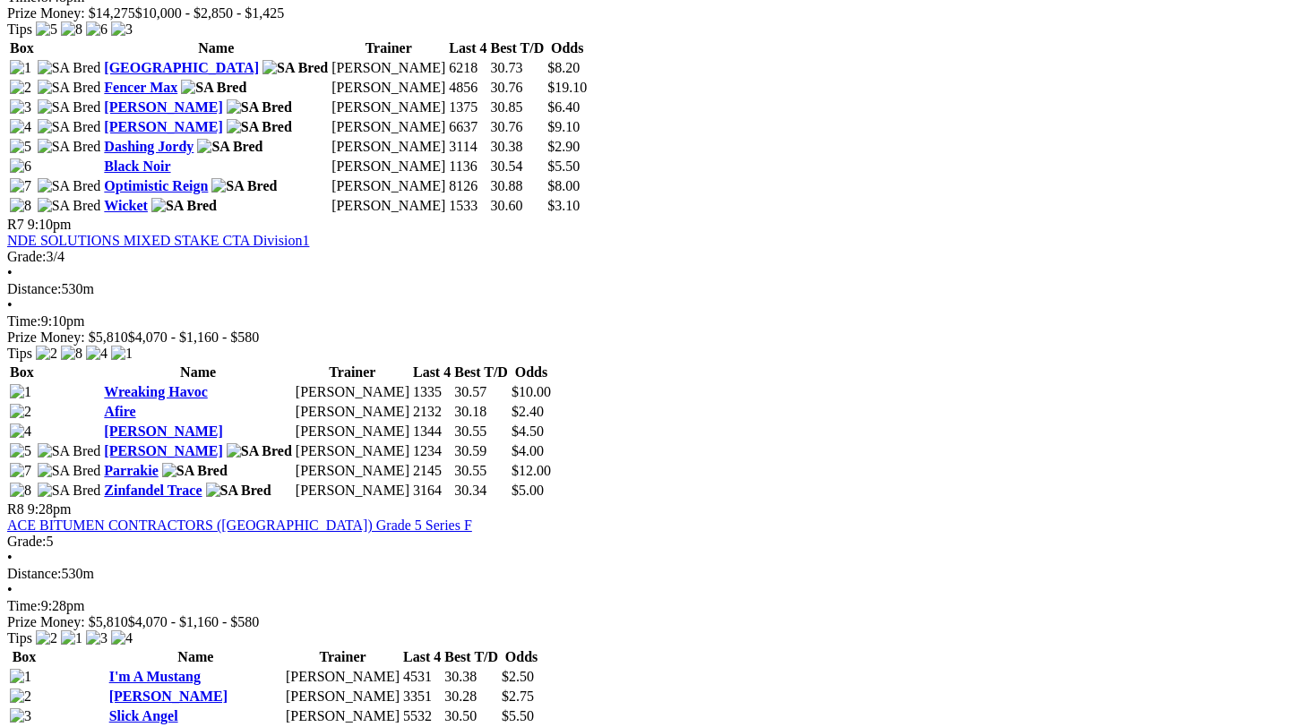
scroll to position [2660, 0]
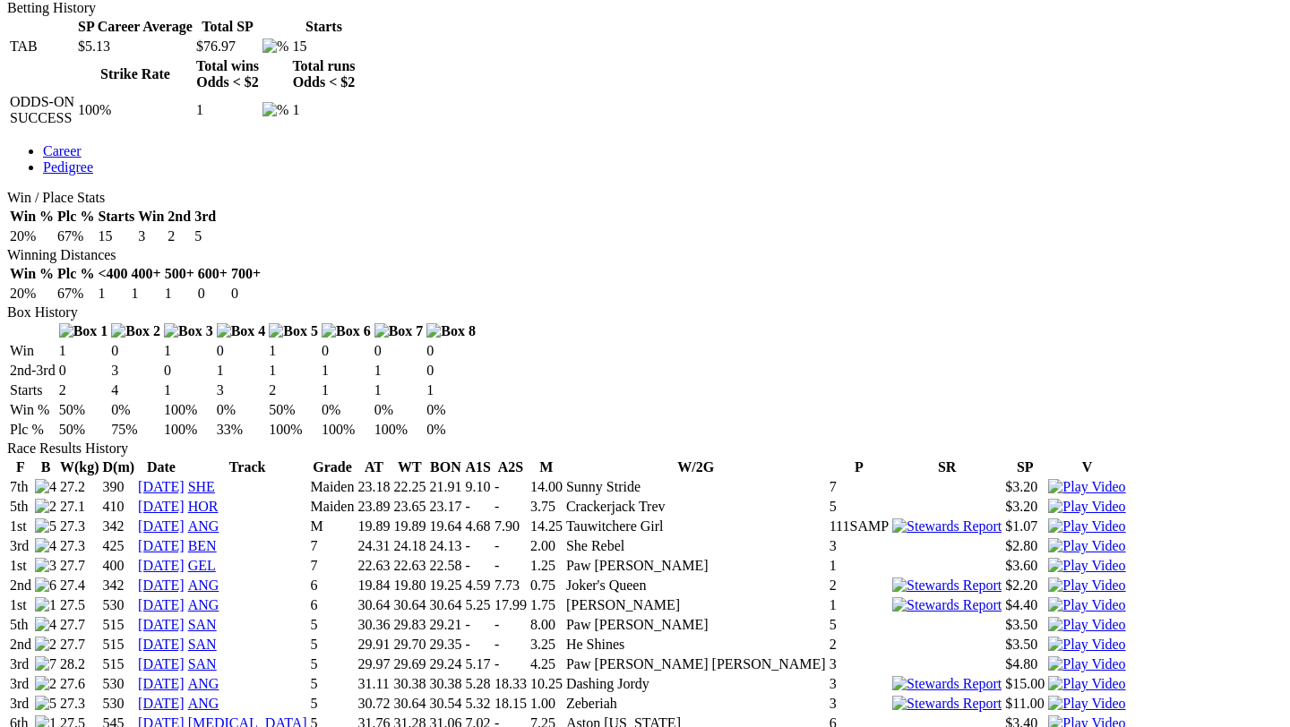
scroll to position [956, 0]
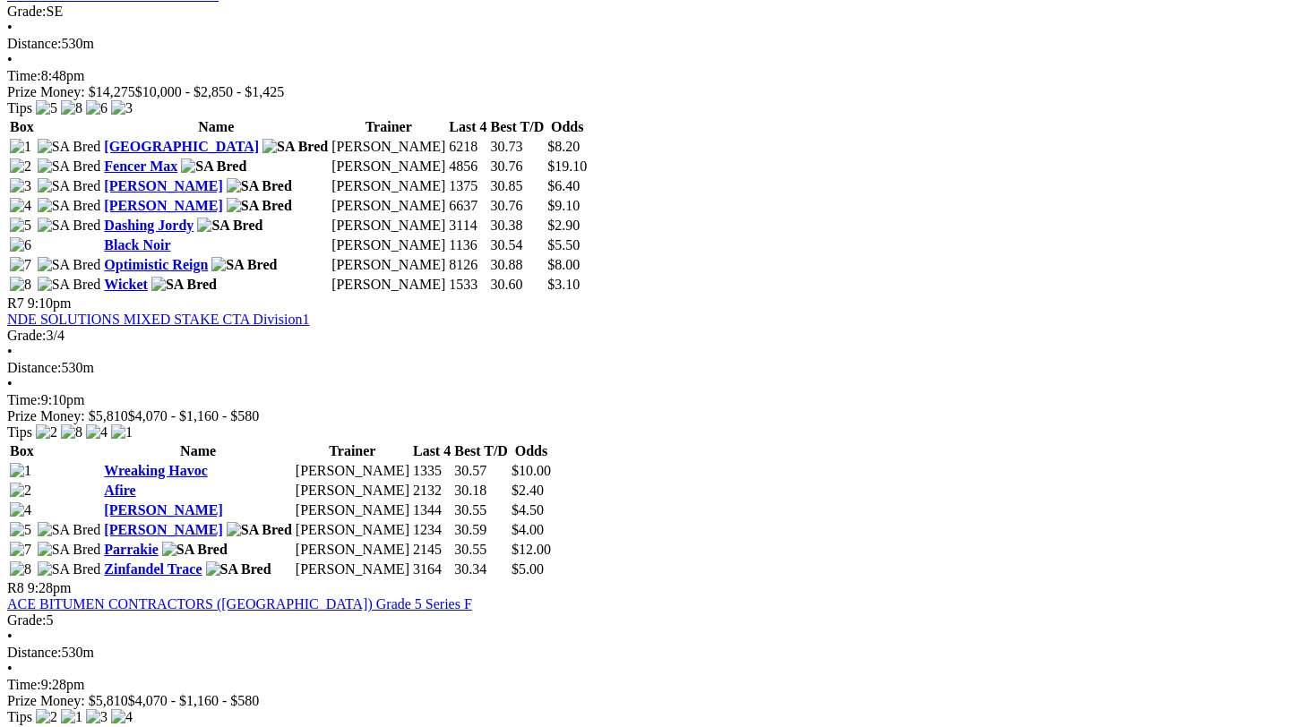
scroll to position [2611, 0]
